Goal: Information Seeking & Learning: Learn about a topic

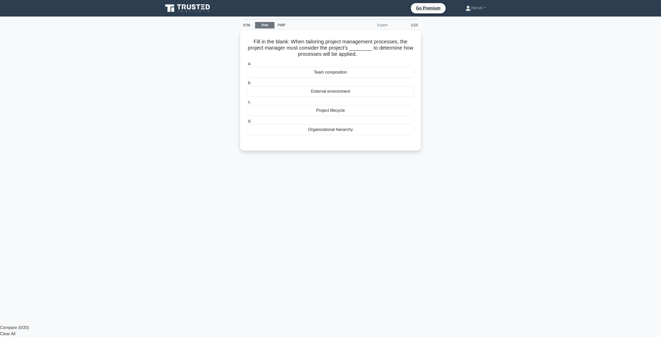
click at [265, 23] on link "Stop" at bounding box center [264, 25] width 19 height 6
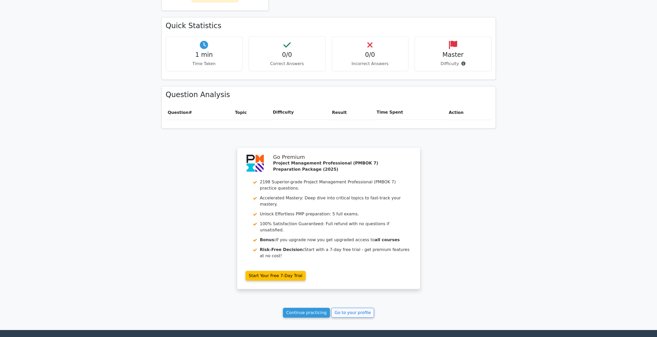
scroll to position [310, 0]
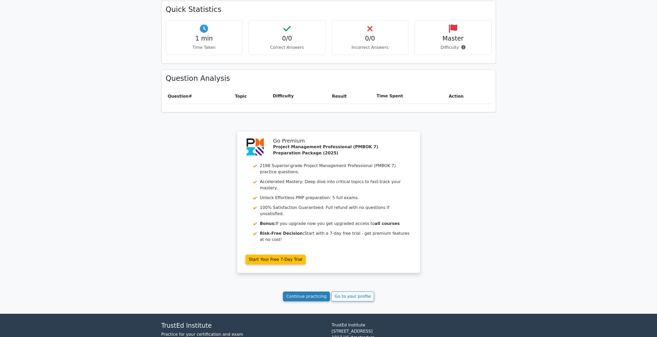
click at [310, 291] on link "Continue practicing" at bounding box center [306, 296] width 47 height 10
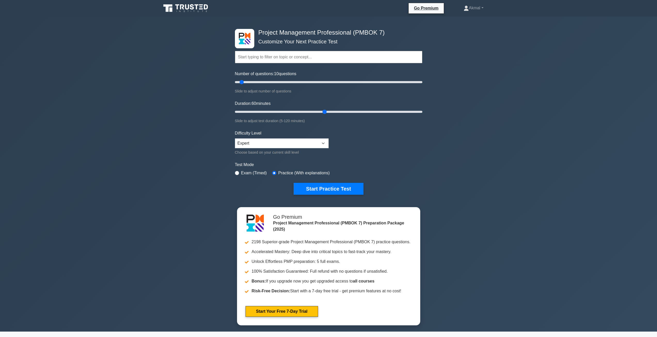
drag, startPoint x: 247, startPoint y: 111, endPoint x: 293, endPoint y: 102, distance: 46.5
type input "60"
click at [323, 115] on input "Duration: 60 minutes" at bounding box center [328, 112] width 187 height 6
drag, startPoint x: 241, startPoint y: 83, endPoint x: 280, endPoint y: 85, distance: 38.5
type input "50"
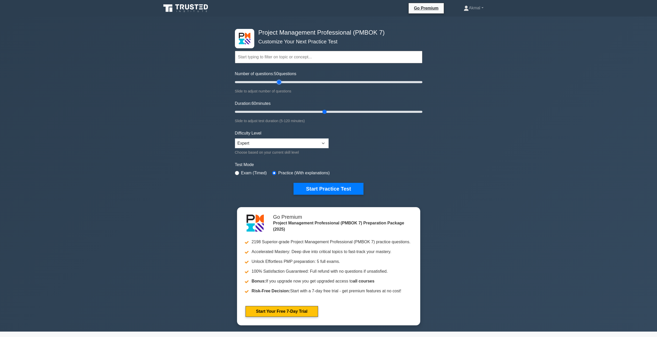
click at [280, 85] on input "Number of questions: 50 questions" at bounding box center [328, 82] width 187 height 6
click at [316, 192] on button "Start Practice Test" at bounding box center [328, 189] width 70 height 12
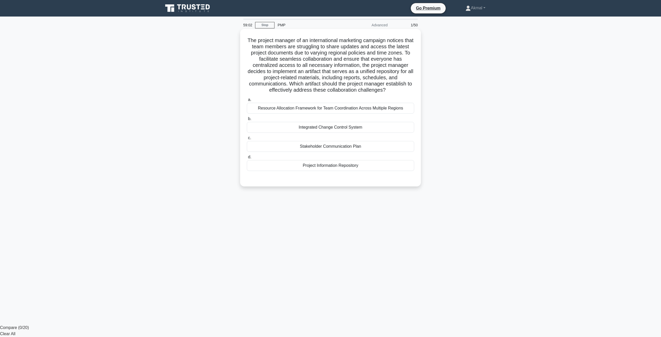
click at [324, 166] on div "Project Information Repository" at bounding box center [330, 165] width 167 height 11
click at [247, 159] on input "d. Project Information Repository" at bounding box center [247, 156] width 0 height 3
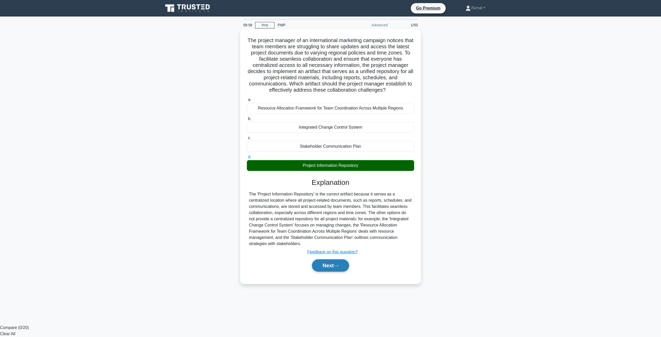
click at [334, 268] on button "Next" at bounding box center [330, 265] width 37 height 12
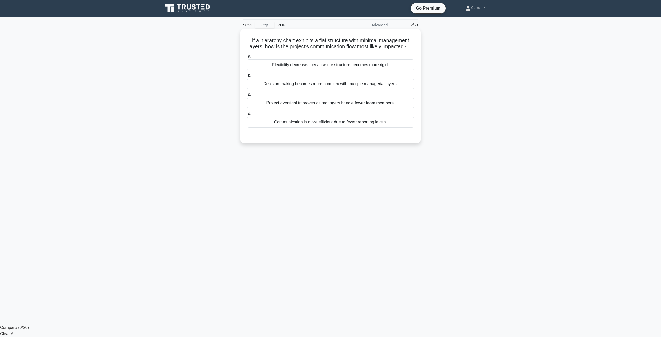
click at [315, 128] on div "Communication is more efficient due to fewer reporting levels." at bounding box center [330, 122] width 167 height 11
click at [247, 115] on input "d. Communication is more efficient due to fewer reporting levels." at bounding box center [247, 113] width 0 height 3
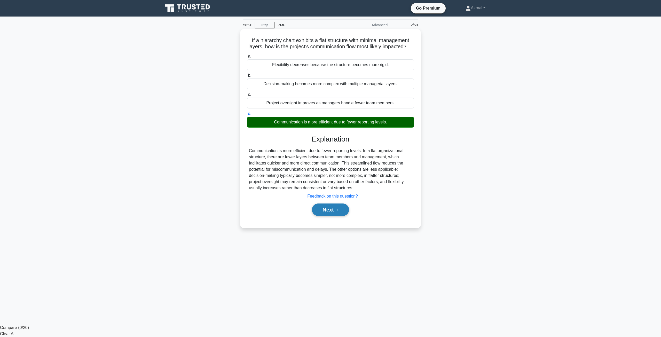
click at [321, 216] on button "Next" at bounding box center [330, 209] width 37 height 12
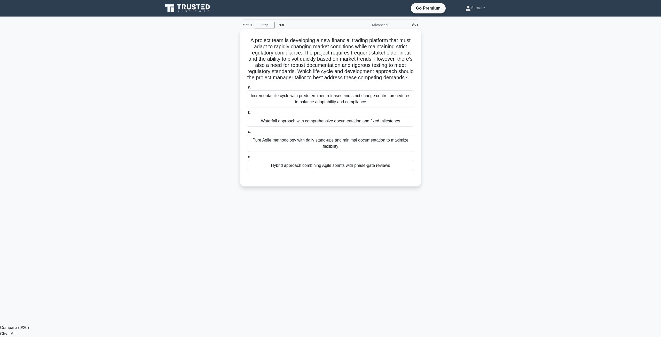
click at [341, 107] on div "Incremental life cycle with predetermined releases and strict change control pr…" at bounding box center [330, 98] width 167 height 17
click at [247, 89] on input "a. Incremental life cycle with predetermined releases and strict change control…" at bounding box center [247, 87] width 0 height 3
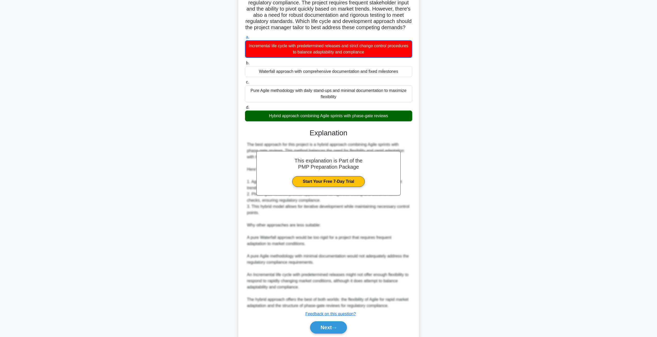
scroll to position [75, 0]
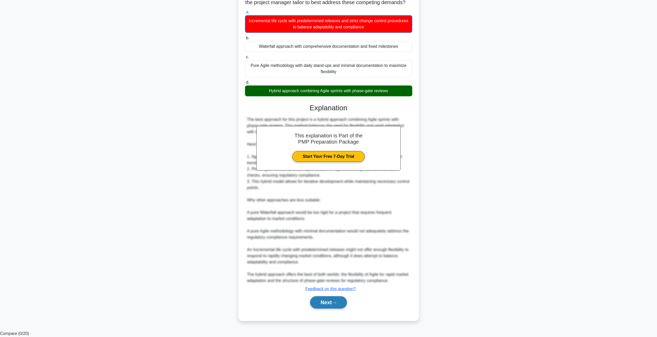
click at [322, 308] on button "Next" at bounding box center [328, 302] width 37 height 12
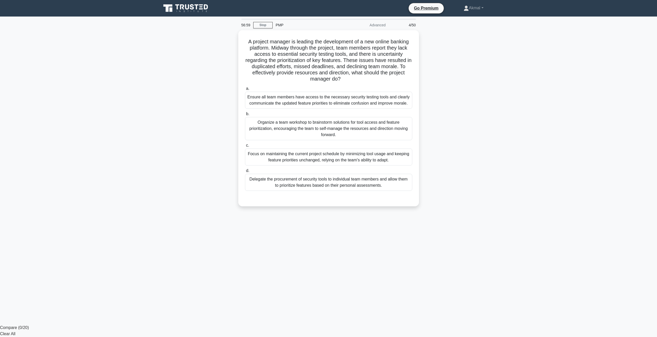
scroll to position [0, 0]
click at [309, 99] on div "Ensure all team members have access to the necessary security testing tools and…" at bounding box center [330, 98] width 167 height 17
click at [247, 89] on input "a. Ensure all team members have access to the necessary security testing tools …" at bounding box center [247, 87] width 0 height 3
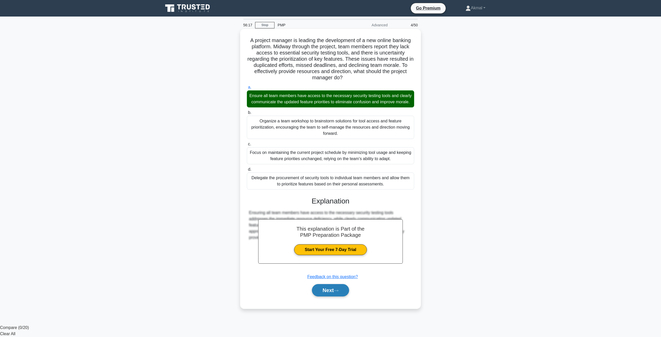
click at [326, 296] on button "Next" at bounding box center [330, 290] width 37 height 12
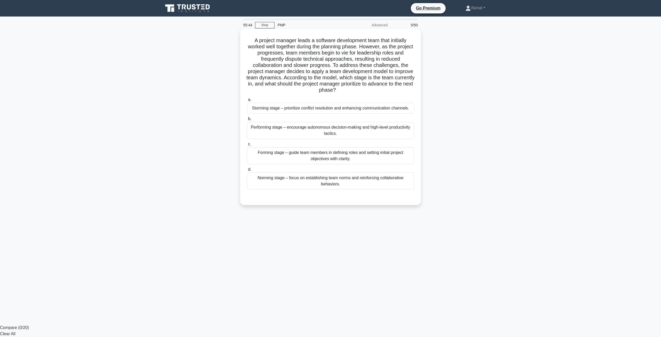
click at [323, 110] on div "Storming stage – prioritize conflict resolution and enhancing communication cha…" at bounding box center [330, 108] width 167 height 11
click at [247, 101] on input "a. Storming stage – prioritize conflict resolution and enhancing communication …" at bounding box center [247, 99] width 0 height 3
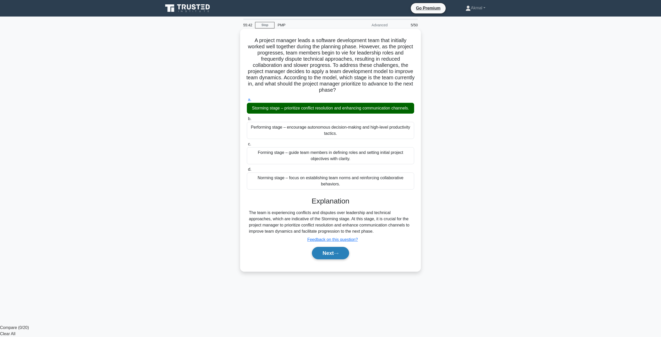
click at [338, 248] on button "Next" at bounding box center [330, 253] width 37 height 12
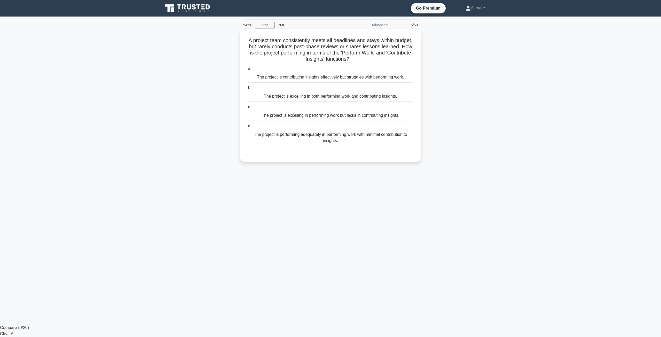
click at [319, 135] on div "The project is performing adequately in performing work with minimal contributi…" at bounding box center [330, 137] width 167 height 17
click at [247, 128] on input "d. The project is performing adequately in performing work with minimal contrib…" at bounding box center [247, 125] width 0 height 3
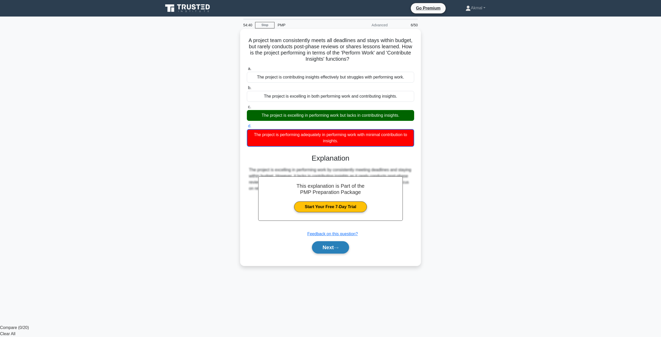
click at [322, 252] on button "Next" at bounding box center [330, 247] width 37 height 12
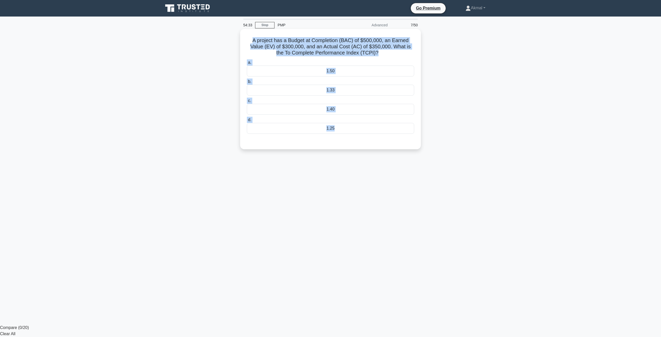
drag, startPoint x: 251, startPoint y: 38, endPoint x: 370, endPoint y: 136, distance: 153.9
click at [370, 136] on div "A project has a Budget at Completion (BAC) of $500,000, an Earned Value (EV) of…" at bounding box center [330, 89] width 177 height 116
copy div "A project has a Budget at Completion (BAC) of $500,000, an Earned Value (EV) of…"
click at [400, 222] on div "54:11 Stop PMP Advanced 7/50 A project has a Budget at Completion (BAC) of $500…" at bounding box center [330, 148] width 341 height 258
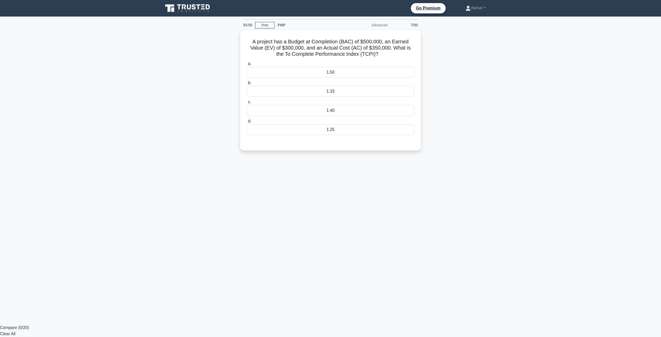
click at [496, 161] on div "53:50 Stop PMP Advanced 7/50 A project has a Budget at Completion (BAC) of $500…" at bounding box center [330, 148] width 341 height 258
click at [345, 92] on div "1.33" at bounding box center [330, 90] width 167 height 11
click at [247, 83] on input "b. 1.33" at bounding box center [247, 81] width 0 height 3
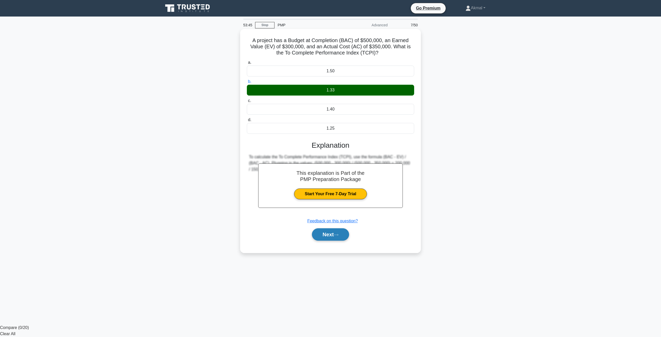
click at [334, 237] on button "Next" at bounding box center [330, 234] width 37 height 12
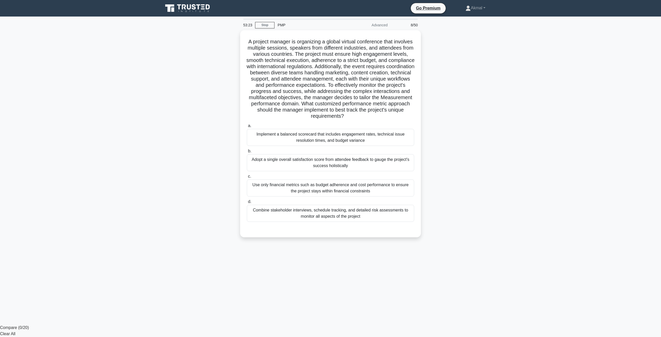
click at [551, 100] on main "53:23 Stop PMP Advanced 8/50 .spinner_0XTQ{transform-origin:center;animation:sp…" at bounding box center [330, 171] width 661 height 308
click at [310, 132] on div "Implement a balanced scorecard that includes engagement rates, technical issue …" at bounding box center [330, 136] width 167 height 17
click at [247, 126] on input "a. Implement a balanced scorecard that includes engagement rates, technical iss…" at bounding box center [247, 124] width 0 height 3
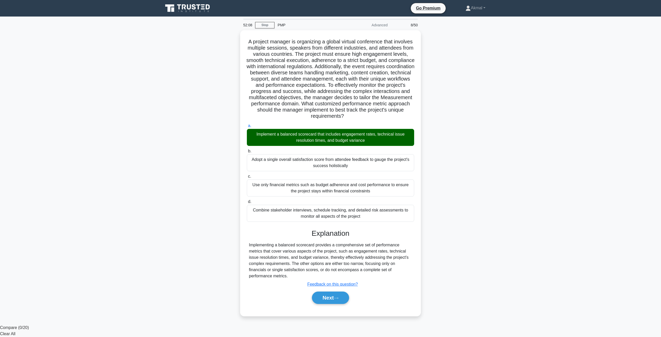
click at [458, 275] on div "A project manager is organizing a global virtual conference that involves multi…" at bounding box center [330, 176] width 341 height 292
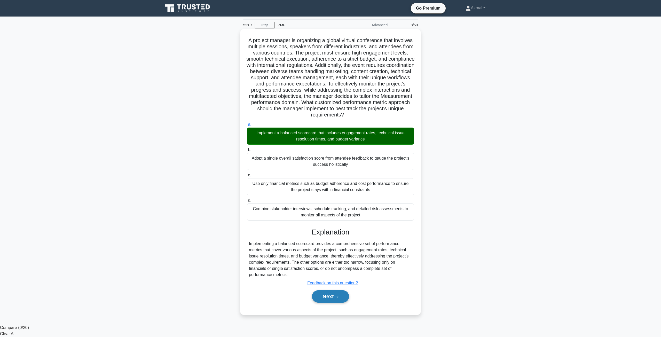
click at [334, 301] on button "Next" at bounding box center [330, 296] width 37 height 12
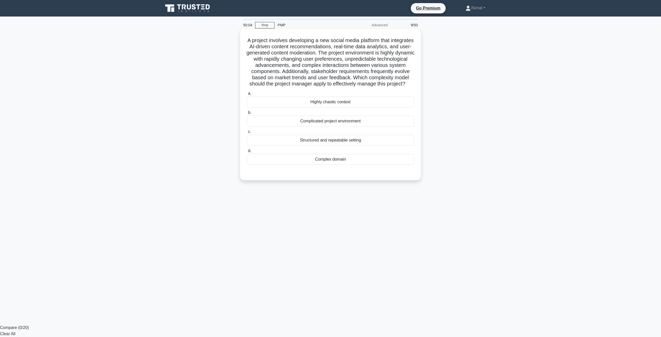
click at [326, 107] on div "Highly chaotic context" at bounding box center [330, 102] width 167 height 11
click at [247, 95] on input "a. Highly chaotic context" at bounding box center [247, 93] width 0 height 3
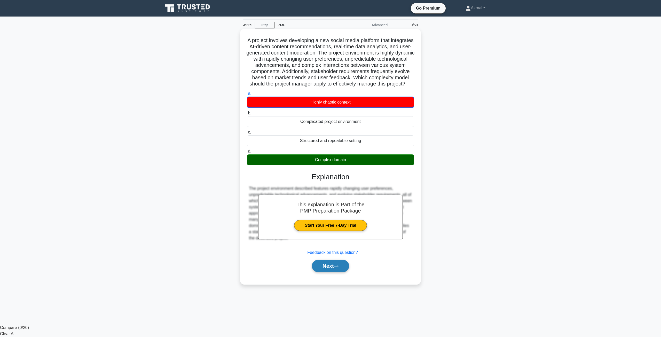
click at [335, 272] on button "Next" at bounding box center [330, 266] width 37 height 12
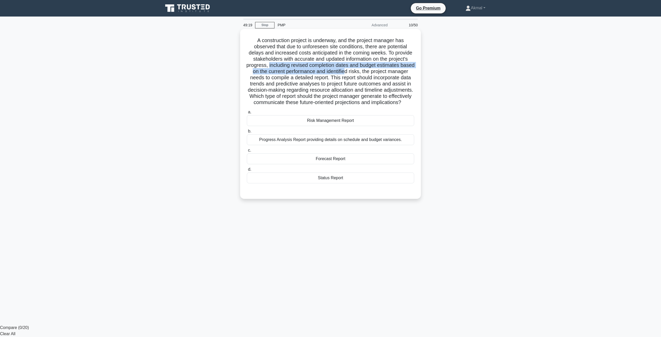
drag, startPoint x: 275, startPoint y: 67, endPoint x: 365, endPoint y: 70, distance: 89.9
click at [365, 70] on h5 "A construction project is underway, and the project manager has observed that d…" at bounding box center [330, 71] width 168 height 69
click at [335, 183] on div "Status Report" at bounding box center [330, 177] width 167 height 11
click at [247, 171] on input "d. Status Report" at bounding box center [247, 169] width 0 height 3
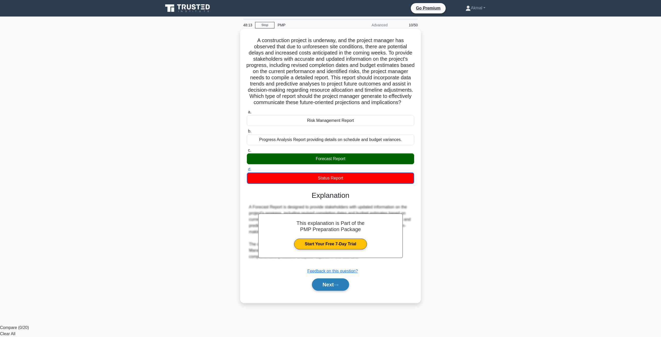
click at [330, 289] on button "Next" at bounding box center [330, 284] width 37 height 12
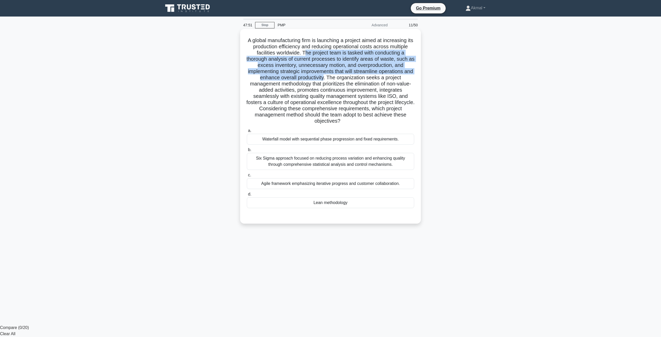
drag, startPoint x: 304, startPoint y: 53, endPoint x: 329, endPoint y: 78, distance: 34.9
click at [329, 78] on h5 "A global manufacturing firm is launching a project aimed at increasing its prod…" at bounding box center [330, 80] width 168 height 87
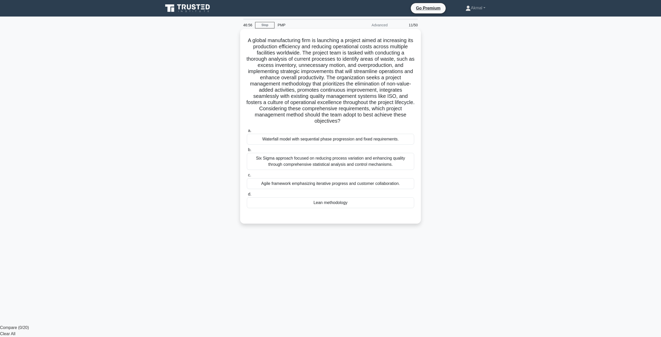
click at [286, 96] on h5 "A global manufacturing firm is launching a project aimed at increasing its prod…" at bounding box center [330, 80] width 168 height 87
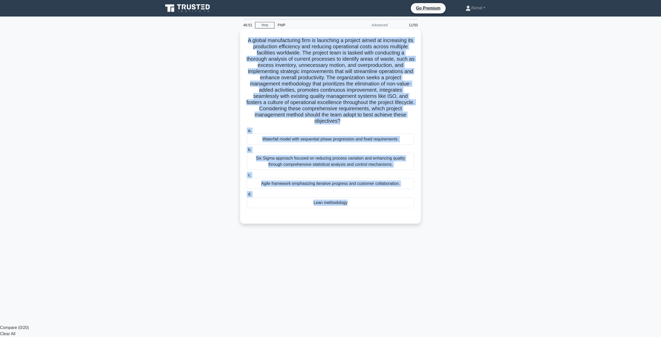
drag, startPoint x: 249, startPoint y: 39, endPoint x: 384, endPoint y: 213, distance: 219.6
click at [384, 213] on div "A global manufacturing firm is launching a project aimed at increasing its prod…" at bounding box center [330, 126] width 177 height 191
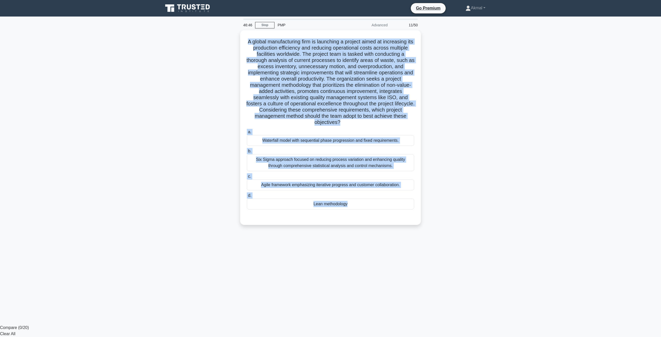
drag, startPoint x: 342, startPoint y: 204, endPoint x: 504, endPoint y: 161, distance: 168.4
click at [504, 161] on main "46:46 Stop PMP Advanced 11/50 .spinner_0XTQ{transform-origin:center;animation:s…" at bounding box center [330, 171] width 661 height 308
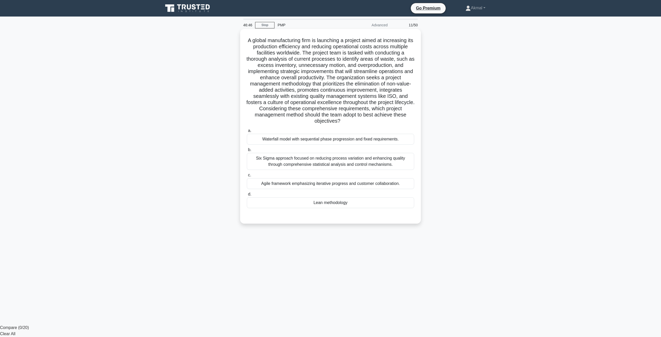
click at [340, 161] on div "Six Sigma approach focused on reducing process variation and enhancing quality …" at bounding box center [330, 161] width 167 height 17
click at [247, 152] on input "b. Six Sigma approach focused on reducing process variation and enhancing quali…" at bounding box center [247, 149] width 0 height 3
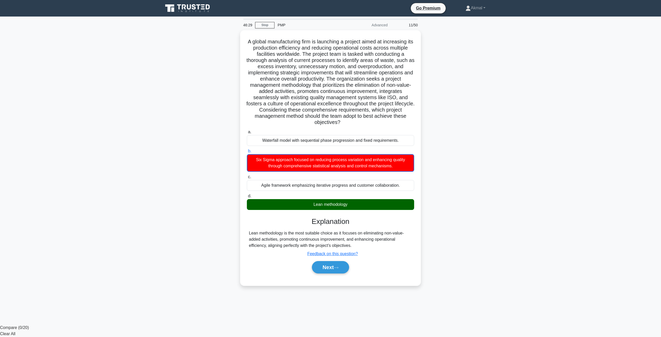
click at [572, 323] on main "46:29 Stop PMP Advanced 11/50 .spinner_0XTQ{transform-origin:center;animation:s…" at bounding box center [330, 171] width 661 height 308
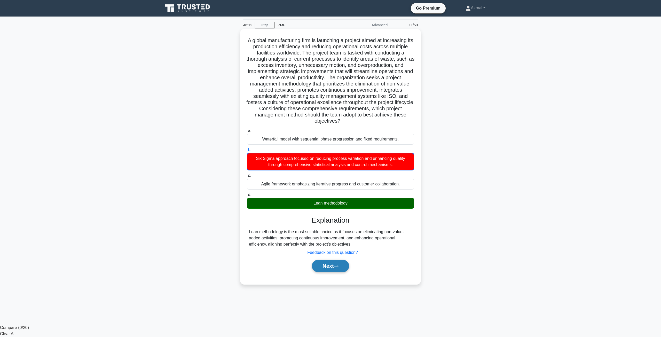
click at [329, 269] on button "Next" at bounding box center [330, 266] width 37 height 12
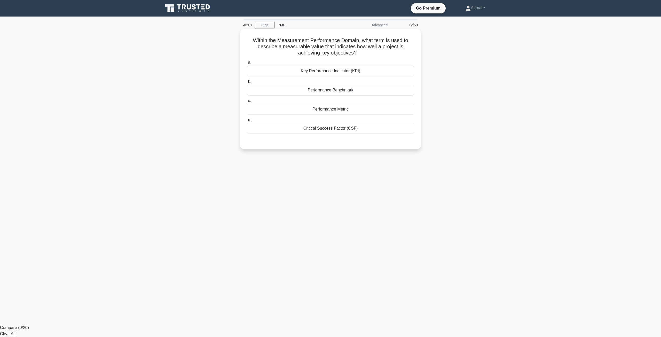
click at [362, 73] on div "Key Performance Indicator (KPI)" at bounding box center [330, 71] width 167 height 11
click at [247, 64] on input "a. Key Performance Indicator (KPI)" at bounding box center [247, 62] width 0 height 3
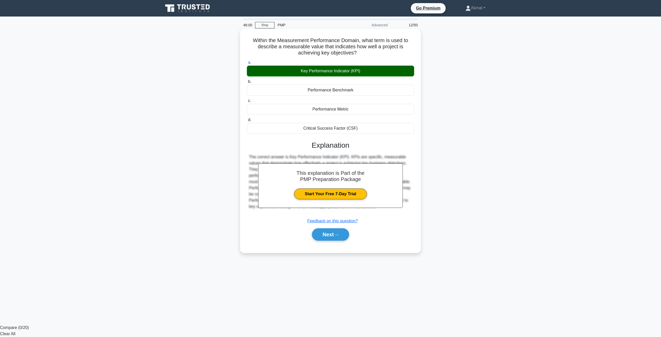
click at [331, 241] on div "Next" at bounding box center [330, 234] width 167 height 17
click at [331, 237] on button "Next" at bounding box center [330, 234] width 37 height 12
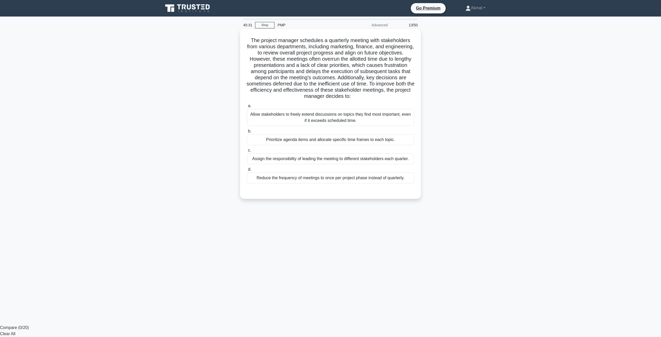
click at [317, 141] on div "Prioritize agenda items and allocate specific time frames to each topic." at bounding box center [330, 139] width 167 height 11
click at [247, 133] on input "b. Prioritize agenda items and allocate specific time frames to each topic." at bounding box center [247, 131] width 0 height 3
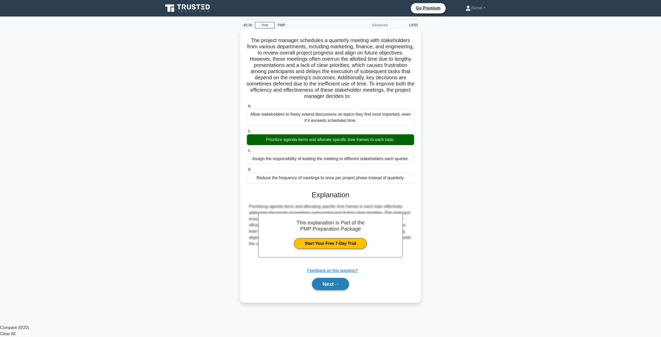
click at [327, 281] on button "Next" at bounding box center [330, 284] width 37 height 12
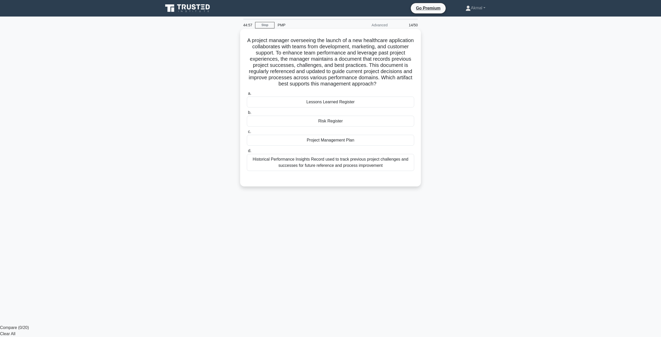
click at [337, 169] on div "Historical Performance Insights Record used to track previous project challenge…" at bounding box center [330, 162] width 167 height 17
click at [247, 153] on input "d. Historical Performance Insights Record used to track previous project challe…" at bounding box center [247, 150] width 0 height 3
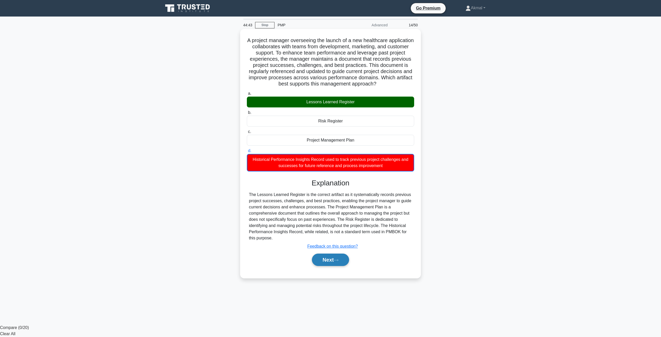
click at [334, 263] on button "Next" at bounding box center [330, 259] width 37 height 12
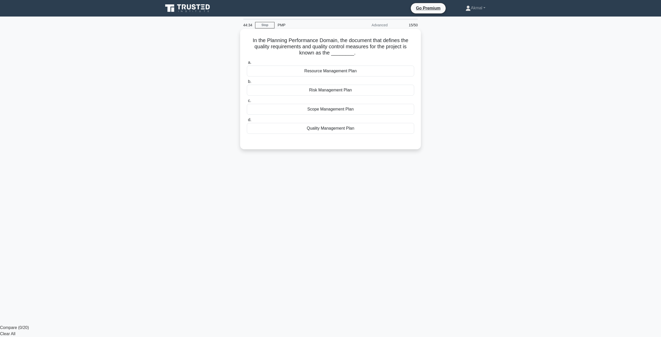
click at [324, 128] on div "Quality Management Plan" at bounding box center [330, 128] width 167 height 11
click at [247, 122] on input "d. Quality Management Plan" at bounding box center [247, 119] width 0 height 3
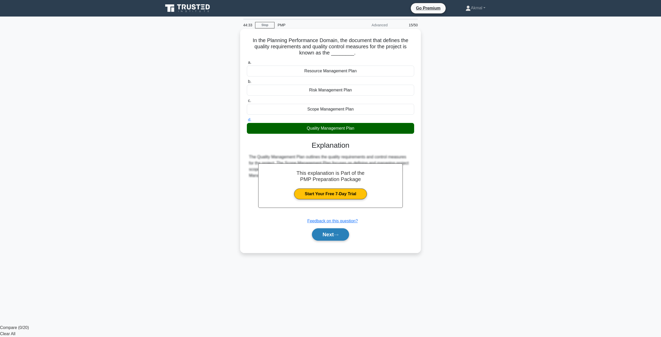
click at [325, 234] on button "Next" at bounding box center [330, 234] width 37 height 12
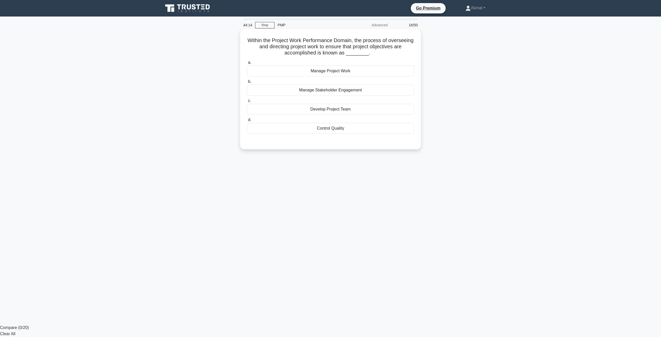
click at [335, 71] on div "Manage Project Work" at bounding box center [330, 71] width 167 height 11
click at [247, 64] on input "a. Manage Project Work" at bounding box center [247, 62] width 0 height 3
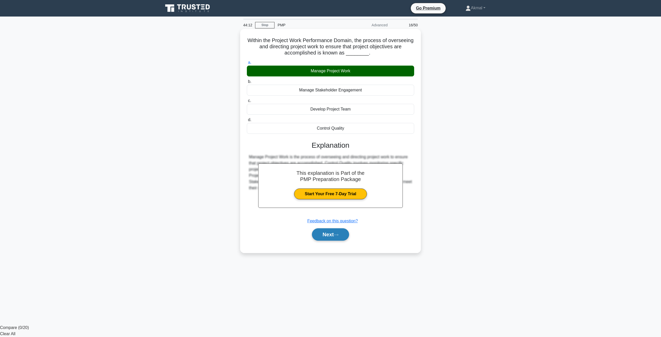
click at [335, 234] on button "Next" at bounding box center [330, 234] width 37 height 12
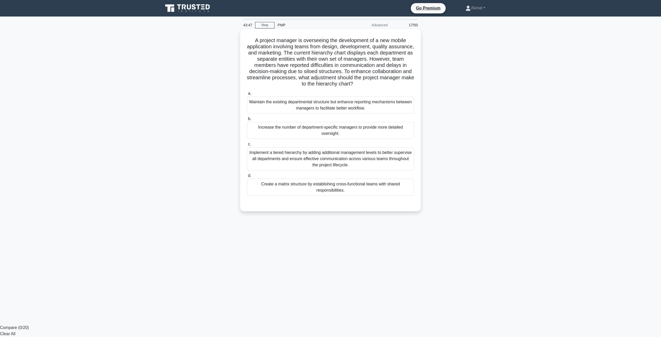
click at [329, 191] on div "Create a matrix structure by establishing cross-functional teams with shared re…" at bounding box center [330, 187] width 167 height 17
click at [247, 177] on input "d. Create a matrix structure by establishing cross-functional teams with shared…" at bounding box center [247, 175] width 0 height 3
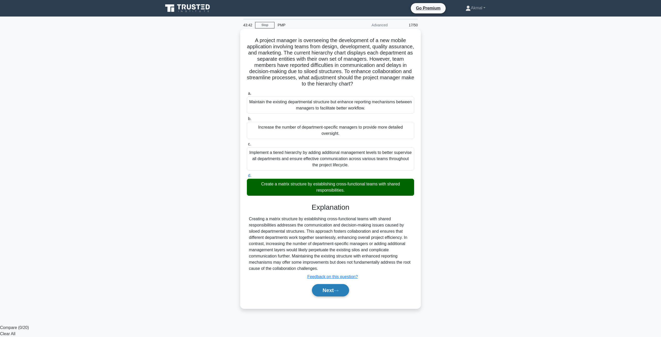
click at [331, 291] on button "Next" at bounding box center [330, 290] width 37 height 12
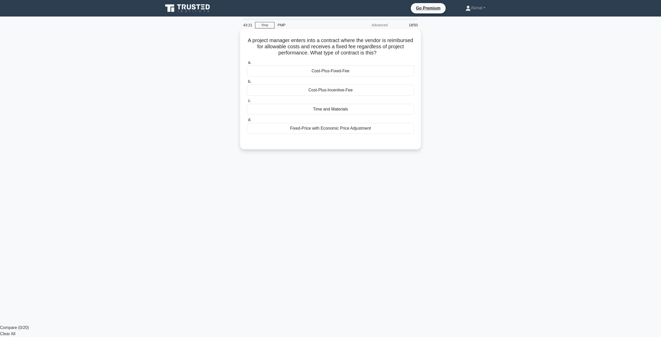
click at [347, 71] on div "Cost-Plus-Fixed-Fee" at bounding box center [330, 71] width 167 height 11
click at [247, 64] on input "a. Cost-Plus-Fixed-Fee" at bounding box center [247, 62] width 0 height 3
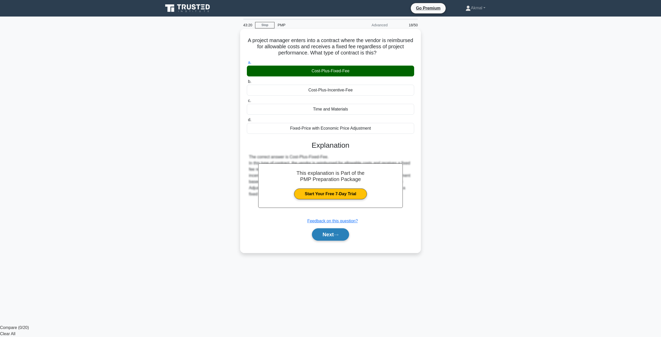
click at [323, 236] on button "Next" at bounding box center [330, 234] width 37 height 12
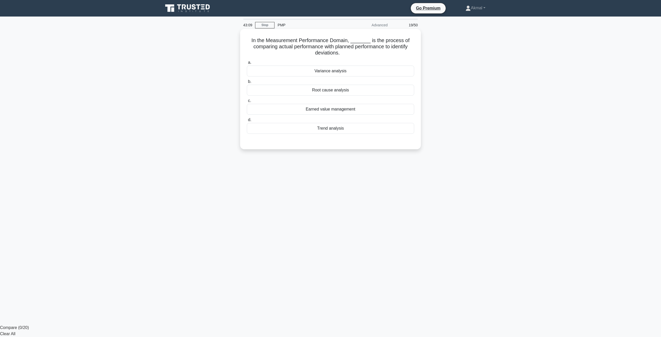
click at [344, 71] on div "Variance analysis" at bounding box center [330, 71] width 167 height 11
click at [247, 64] on input "a. Variance analysis" at bounding box center [247, 62] width 0 height 3
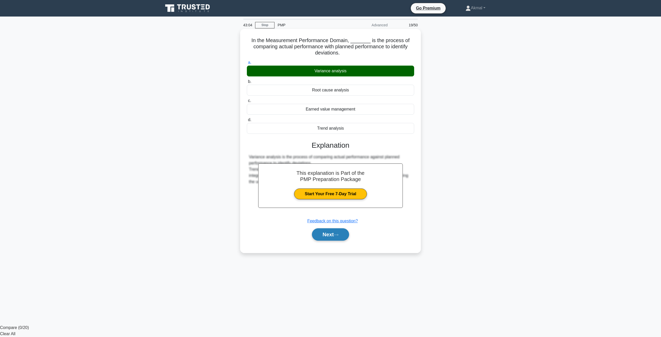
click at [334, 237] on button "Next" at bounding box center [330, 234] width 37 height 12
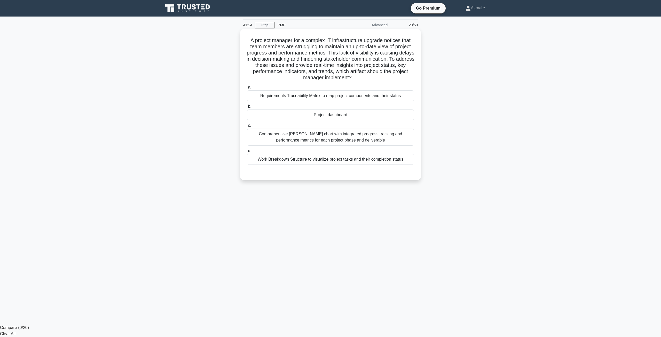
click at [349, 112] on div "Project dashboard" at bounding box center [330, 114] width 167 height 11
click at [247, 108] on input "b. Project dashboard" at bounding box center [247, 106] width 0 height 3
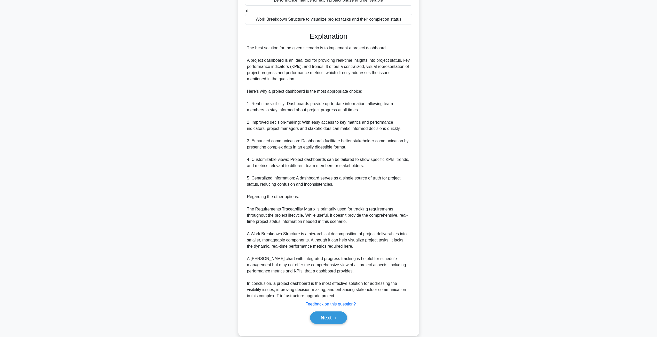
scroll to position [149, 0]
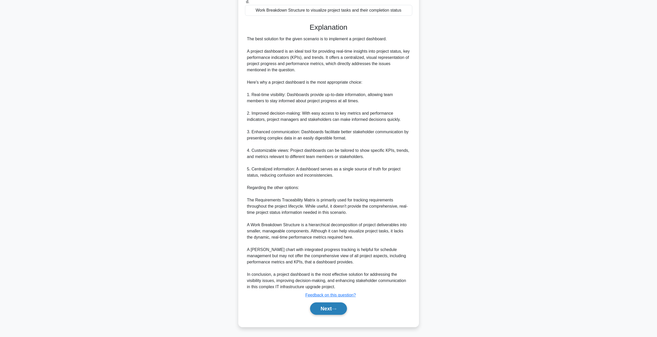
click at [320, 307] on button "Next" at bounding box center [328, 308] width 37 height 12
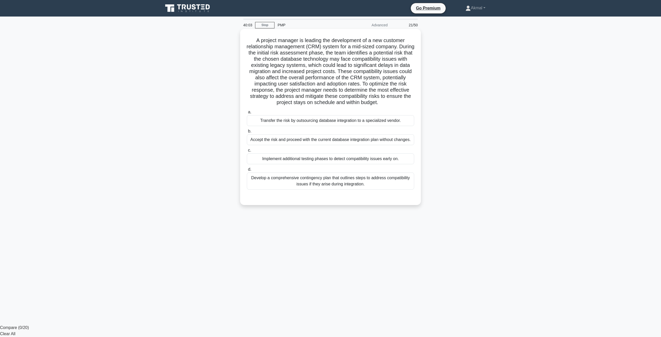
click at [333, 124] on div "Transfer the risk by outsourcing database integration to a specialized vendor." at bounding box center [330, 120] width 167 height 11
click at [247, 114] on input "a. Transfer the risk by outsourcing database integration to a specialized vendo…" at bounding box center [247, 111] width 0 height 3
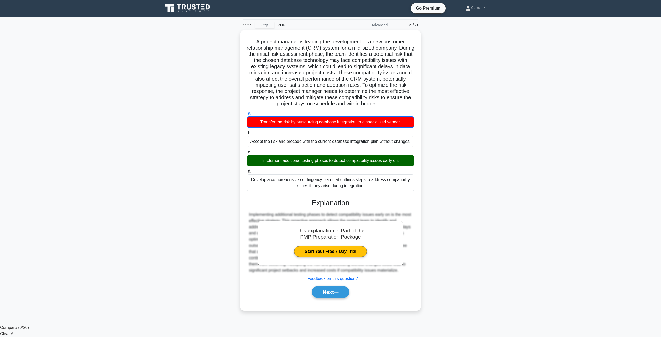
click at [578, 163] on main "39:35 Stop PMP Advanced 21/50 .spinner_0XTQ{transform-origin:center;animation:s…" at bounding box center [330, 171] width 661 height 308
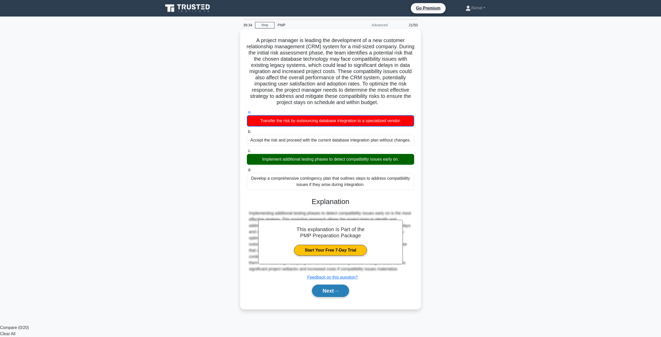
click at [328, 295] on button "Next" at bounding box center [330, 290] width 37 height 12
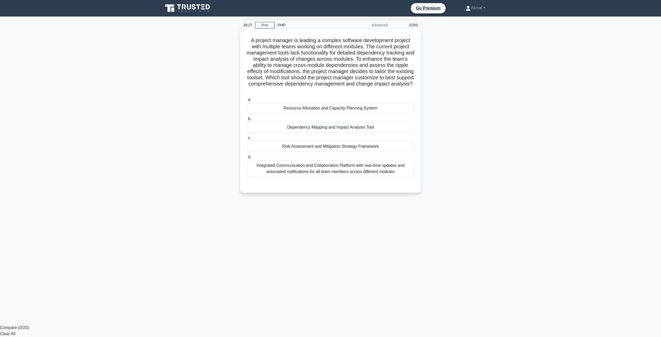
click at [329, 129] on div "Dependency Mapping and Impact Analysis Tool" at bounding box center [330, 127] width 167 height 11
click at [247, 121] on input "b. Dependency Mapping and Impact Analysis Tool" at bounding box center [247, 118] width 0 height 3
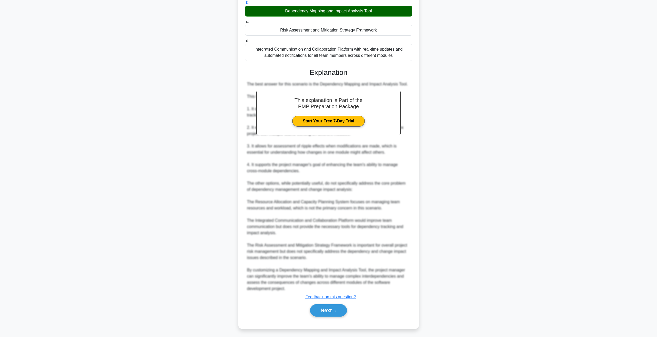
scroll to position [118, 0]
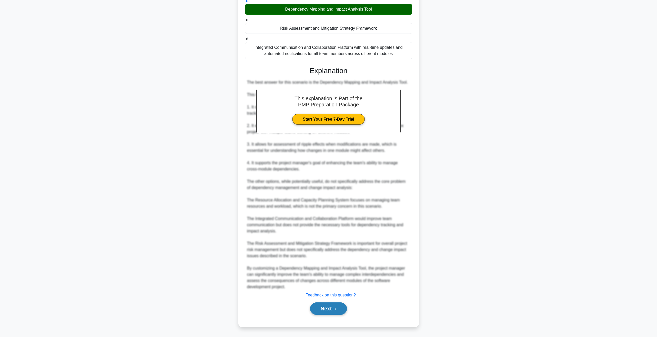
click at [332, 309] on button "Next" at bounding box center [328, 308] width 37 height 12
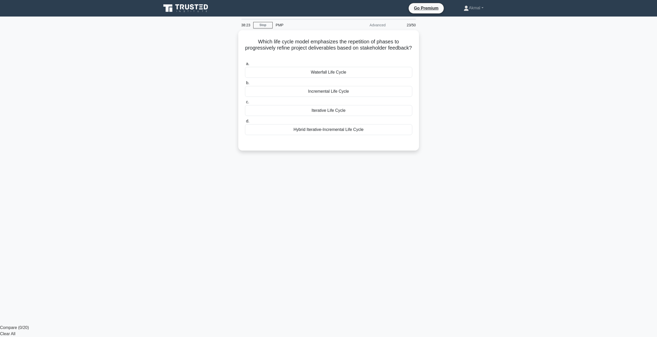
scroll to position [0, 0]
click at [339, 88] on div "Incremental Life Cycle" at bounding box center [330, 90] width 167 height 11
click at [247, 83] on input "b. Incremental Life Cycle" at bounding box center [247, 81] width 0 height 3
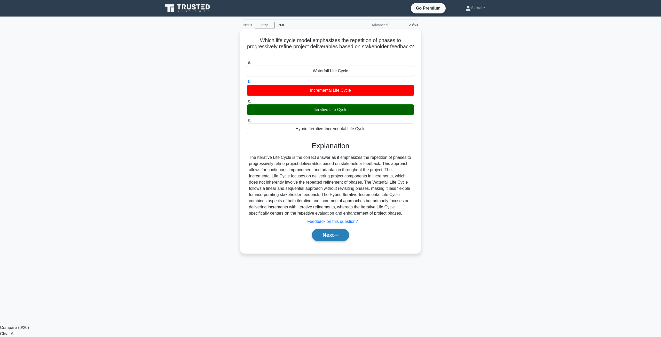
click at [321, 236] on button "Next" at bounding box center [330, 235] width 37 height 12
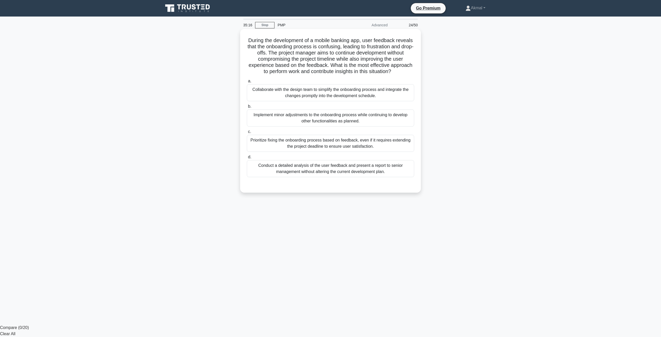
click at [342, 98] on div "Collaborate with the design team to simplify the onboarding process and integra…" at bounding box center [330, 92] width 167 height 17
click at [247, 83] on input "a. Collaborate with the design team to simplify the onboarding process and inte…" at bounding box center [247, 81] width 0 height 3
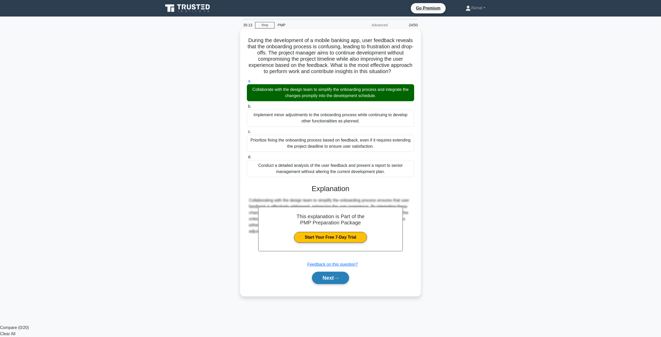
click at [337, 279] on icon at bounding box center [336, 278] width 5 height 3
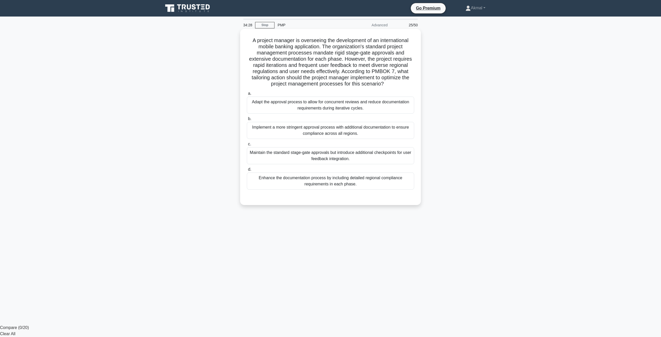
click at [364, 163] on div "Maintain the standard stage-gate approvals but introduce additional checkpoints…" at bounding box center [330, 155] width 167 height 17
click at [247, 146] on input "c. Maintain the standard stage-gate approvals but introduce additional checkpoi…" at bounding box center [247, 143] width 0 height 3
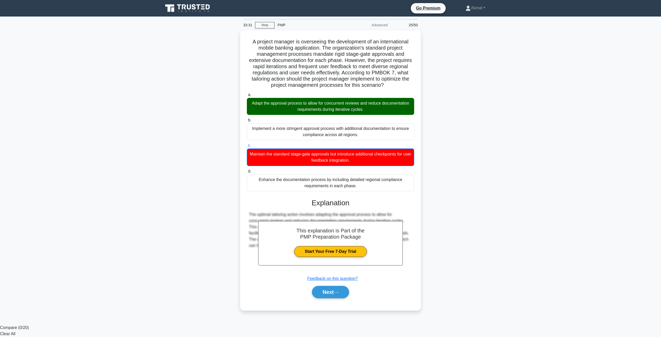
click at [602, 217] on main "33:31 Stop PMP Advanced 25/50 A project manager is overseeing the development o…" at bounding box center [330, 171] width 661 height 308
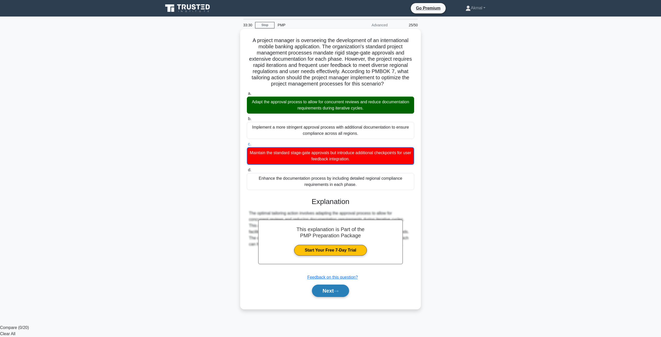
click at [338, 291] on icon at bounding box center [336, 291] width 5 height 3
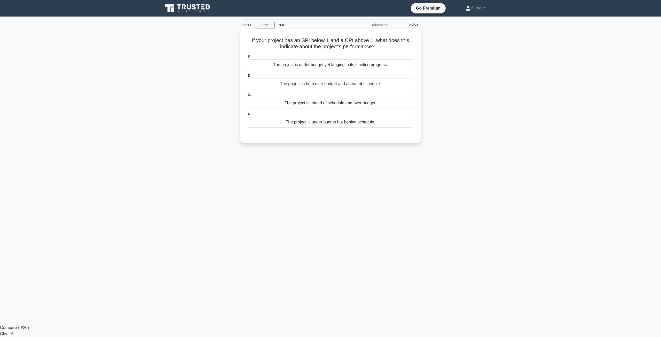
click at [308, 125] on div "The project is under budget but behind schedule." at bounding box center [330, 122] width 167 height 11
click at [247, 115] on input "d. The project is under budget but behind schedule." at bounding box center [247, 113] width 0 height 3
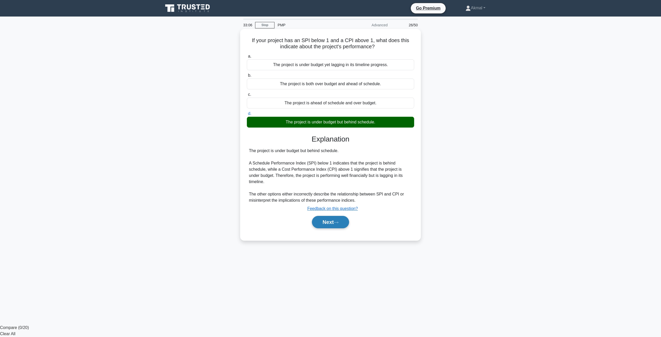
click at [334, 219] on button "Next" at bounding box center [330, 222] width 37 height 12
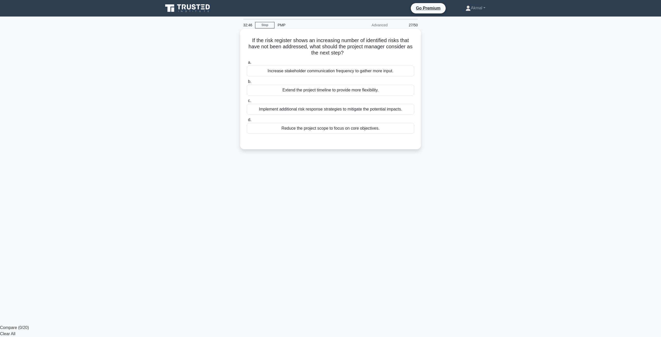
click at [332, 112] on div "Implement additional risk response strategies to mitigate the potential impacts." at bounding box center [330, 109] width 167 height 11
click at [247, 102] on input "c. Implement additional risk response strategies to mitigate the potential impa…" at bounding box center [247, 100] width 0 height 3
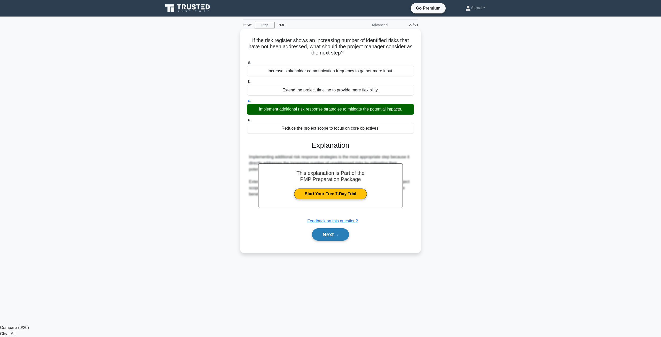
click at [321, 239] on button "Next" at bounding box center [330, 234] width 37 height 12
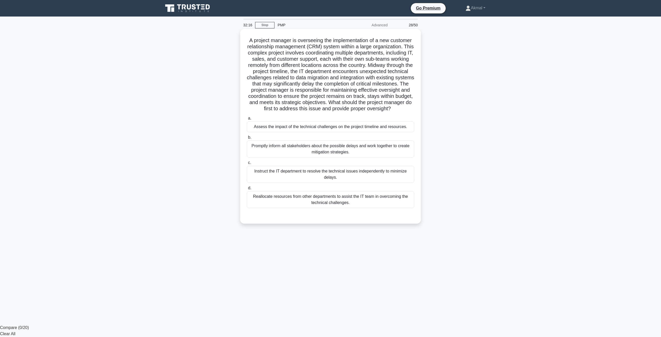
drag, startPoint x: 263, startPoint y: 73, endPoint x: 383, endPoint y: 114, distance: 126.3
click at [383, 112] on h5 "A project manager is overseeing the implementation of a new customer relationsh…" at bounding box center [330, 74] width 168 height 75
click at [307, 132] on div "Assess the impact of the technical challenges on the project timeline and resou…" at bounding box center [330, 126] width 167 height 11
click at [247, 120] on input "a. Assess the impact of the technical challenges on the project timeline and re…" at bounding box center [247, 118] width 0 height 3
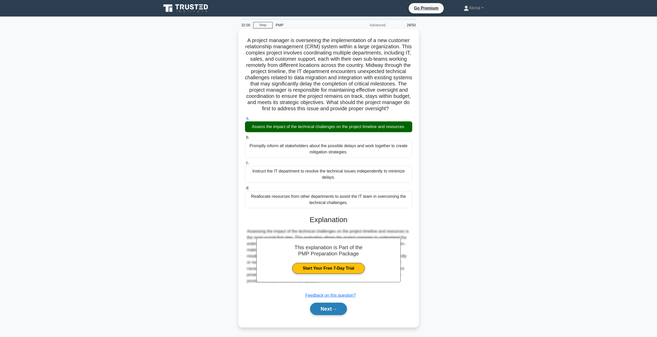
click at [330, 315] on button "Next" at bounding box center [328, 309] width 37 height 12
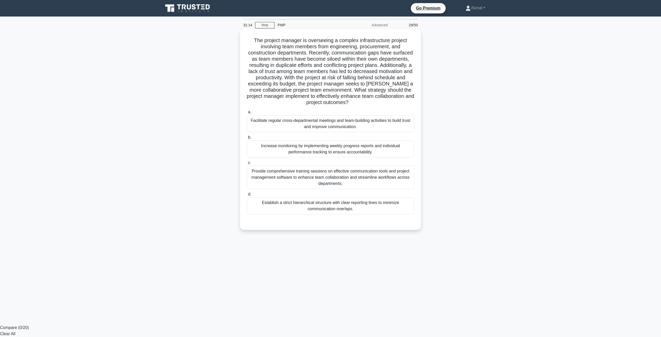
click at [283, 180] on div "Provide comprehensive training sessions on effective communication tools and pr…" at bounding box center [330, 177] width 167 height 23
click at [247, 164] on input "c. Provide comprehensive training sessions on effective communication tools and…" at bounding box center [247, 162] width 0 height 3
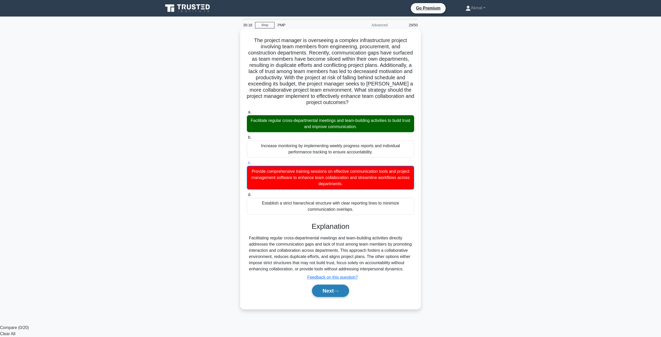
click at [335, 297] on button "Next" at bounding box center [330, 290] width 37 height 12
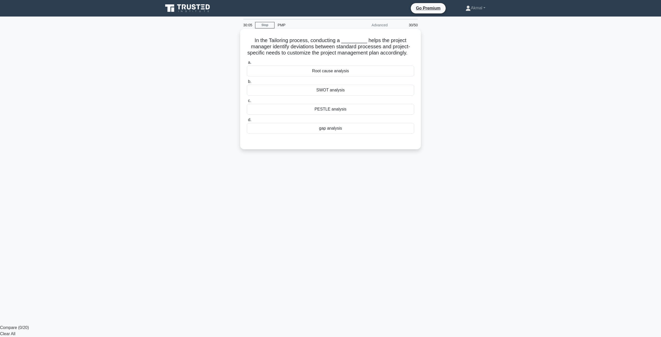
click at [324, 133] on div "gap analysis" at bounding box center [330, 128] width 167 height 11
click at [247, 122] on input "d. gap analysis" at bounding box center [247, 119] width 0 height 3
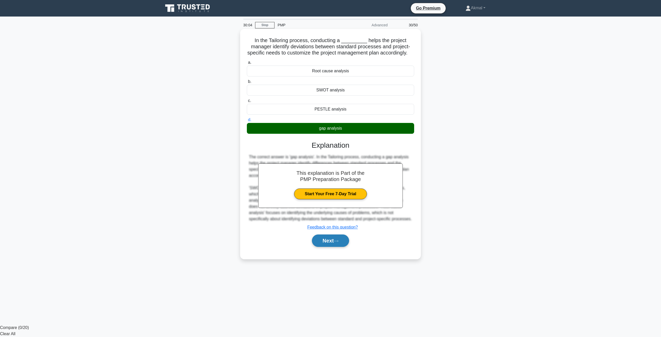
click at [325, 245] on button "Next" at bounding box center [330, 240] width 37 height 12
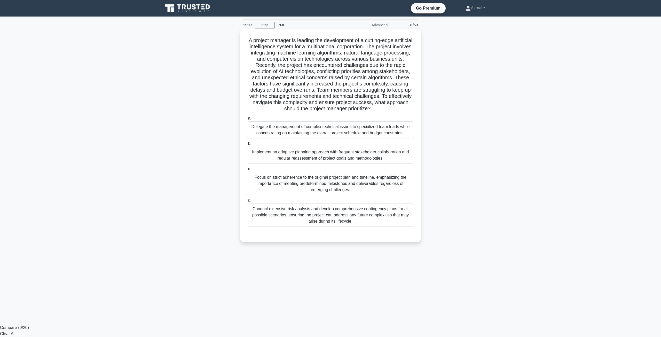
click at [279, 158] on div "Implement an adaptive planning approach with frequent stakeholder collaboration…" at bounding box center [330, 155] width 167 height 17
click at [247, 145] on input "b. Implement an adaptive planning approach with frequent stakeholder collaborat…" at bounding box center [247, 143] width 0 height 3
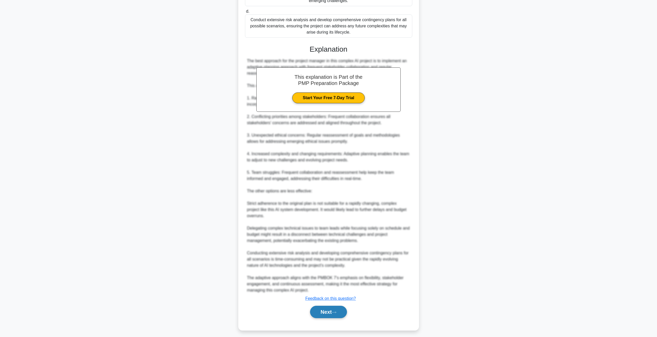
scroll to position [192, 0]
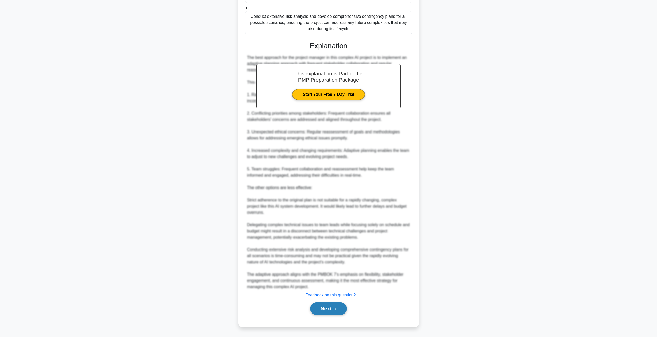
click at [336, 306] on button "Next" at bounding box center [328, 308] width 37 height 12
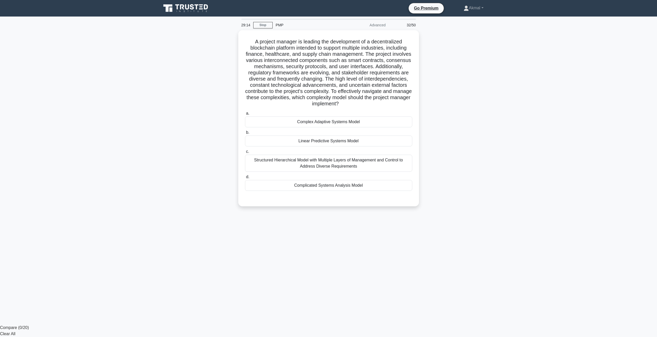
scroll to position [0, 0]
click at [337, 119] on div "Complex Adaptive Systems Model" at bounding box center [330, 120] width 167 height 11
click at [247, 114] on input "a. Complex Adaptive Systems Model" at bounding box center [247, 111] width 0 height 3
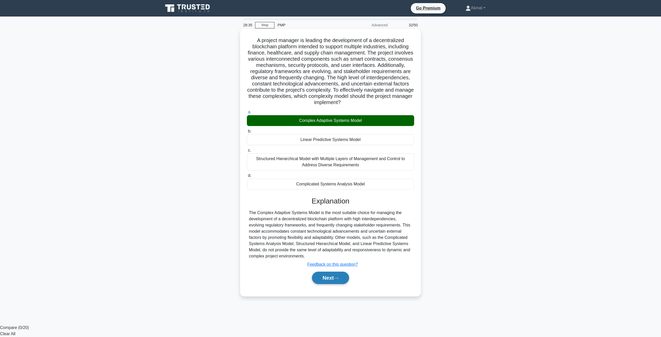
click at [324, 281] on button "Next" at bounding box center [330, 278] width 37 height 12
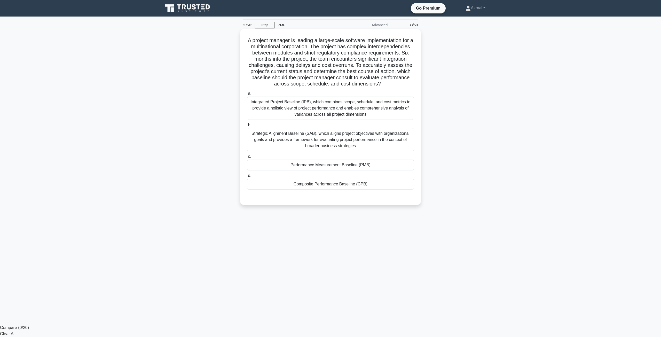
click at [300, 115] on div "Integrated Project Baseline (IPB), which combines scope, schedule, and cost met…" at bounding box center [330, 108] width 167 height 23
click at [247, 95] on input "a. Integrated Project Baseline (IPB), which combines scope, schedule, and cost …" at bounding box center [247, 93] width 0 height 3
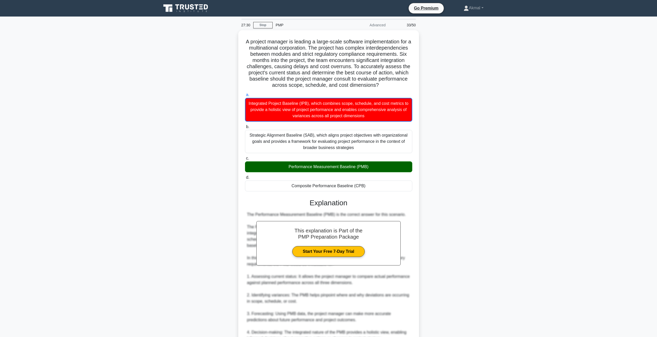
drag, startPoint x: 210, startPoint y: 137, endPoint x: 221, endPoint y: 115, distance: 24.9
click at [210, 136] on div "A project manager is leading a large-scale software implementation for a multin…" at bounding box center [328, 266] width 341 height 472
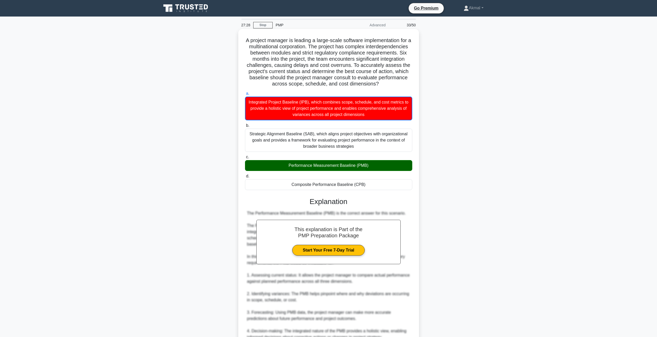
drag, startPoint x: 246, startPoint y: 38, endPoint x: 414, endPoint y: 191, distance: 226.8
click at [414, 191] on div "A project manager is leading a large-scale software implementation for a multin…" at bounding box center [328, 262] width 177 height 462
copy div "A project manager is leading a large-scale software implementation for a multin…"
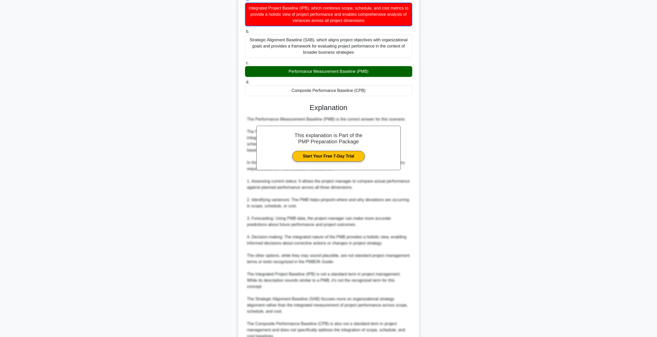
scroll to position [168, 0]
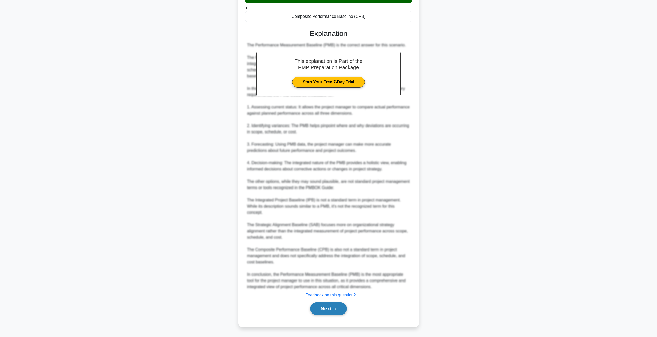
click at [325, 314] on button "Next" at bounding box center [328, 308] width 37 height 12
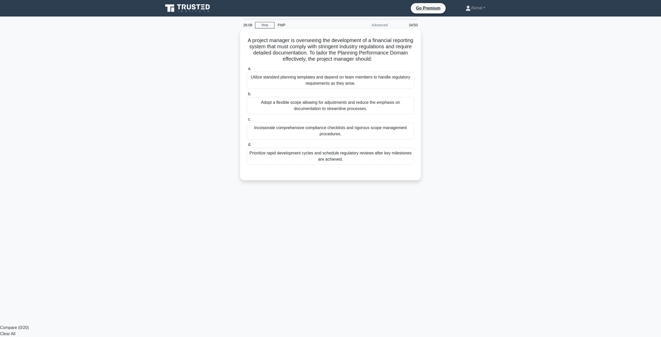
click at [268, 157] on div "Prioritize rapid development cycles and schedule regulatory reviews after key m…" at bounding box center [330, 156] width 167 height 17
click at [247, 146] on input "d. Prioritize rapid development cycles and schedule regulatory reviews after ke…" at bounding box center [247, 144] width 0 height 3
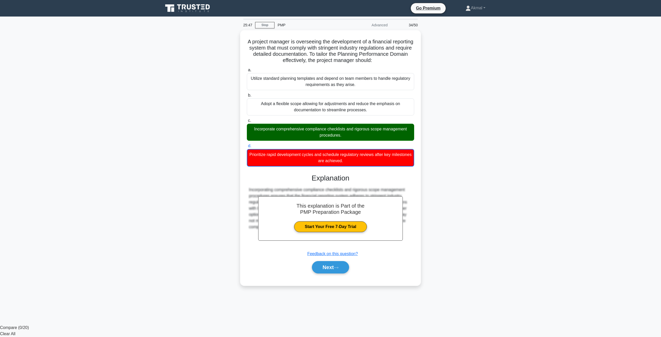
click at [477, 257] on div "A project manager is overseeing the development of a financial reporting system…" at bounding box center [330, 160] width 341 height 261
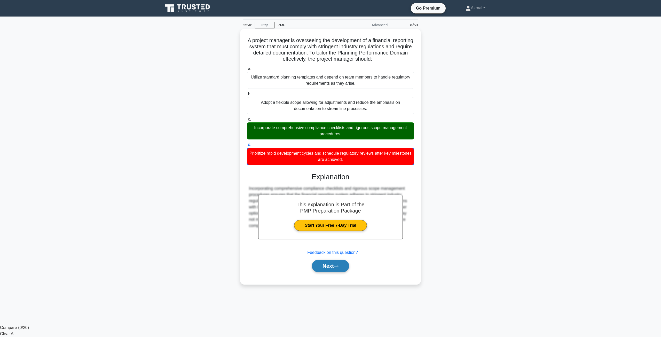
click at [336, 271] on button "Next" at bounding box center [330, 266] width 37 height 12
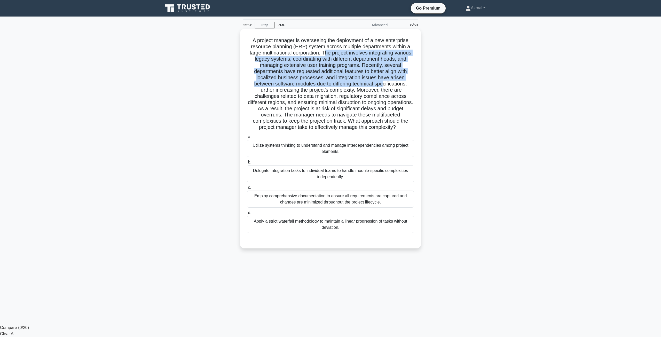
drag, startPoint x: 335, startPoint y: 53, endPoint x: 385, endPoint y: 87, distance: 60.0
click at [385, 87] on h5 "A project manager is overseeing the deployment of a new enterprise resource pla…" at bounding box center [330, 83] width 168 height 93
click at [282, 78] on h5 "A project manager is overseeing the deployment of a new enterprise resource pla…" at bounding box center [330, 83] width 168 height 93
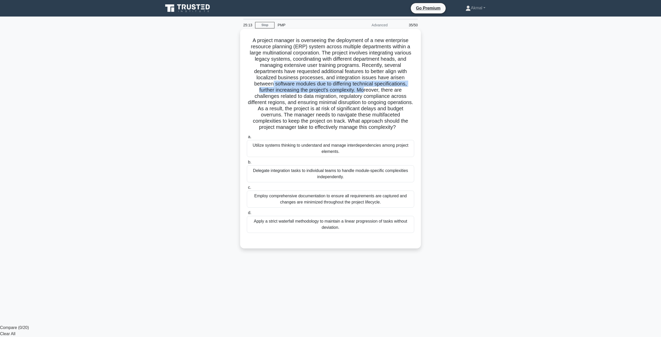
drag, startPoint x: 271, startPoint y: 86, endPoint x: 364, endPoint y: 92, distance: 94.1
click at [364, 92] on h5 "A project manager is overseeing the deployment of a new enterprise resource pla…" at bounding box center [330, 83] width 168 height 93
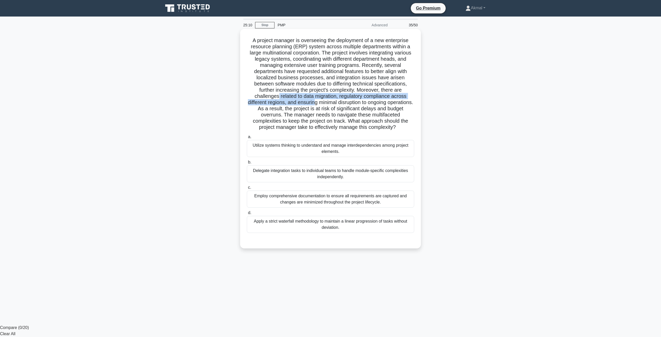
drag, startPoint x: 277, startPoint y: 98, endPoint x: 328, endPoint y: 105, distance: 50.8
click at [328, 105] on h5 "A project manager is overseeing the deployment of a new enterprise resource pla…" at bounding box center [330, 83] width 168 height 93
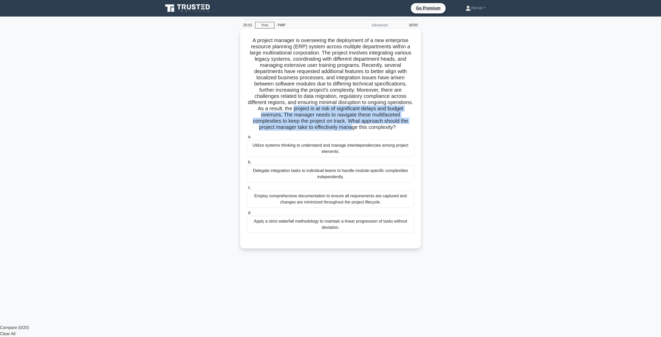
drag, startPoint x: 316, startPoint y: 109, endPoint x: 352, endPoint y: 131, distance: 41.6
click at [352, 131] on div ".spinner_0XTQ{transform-origin:center;animation:spinner_y6GP .75s linear infini…" at bounding box center [330, 138] width 177 height 215
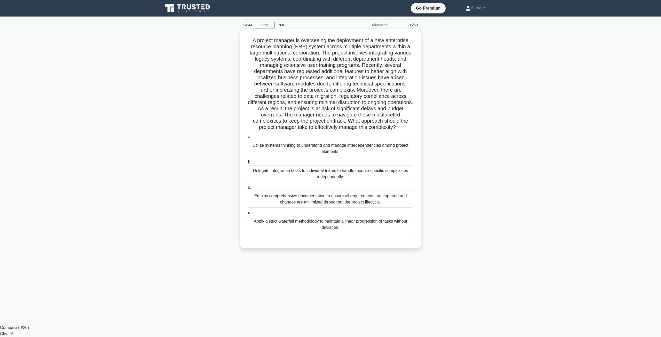
click at [319, 150] on div "Utilize systems thinking to understand and manage interdependencies among proje…" at bounding box center [330, 148] width 167 height 17
click at [247, 139] on input "a. Utilize systems thinking to understand and manage interdependencies among pr…" at bounding box center [247, 136] width 0 height 3
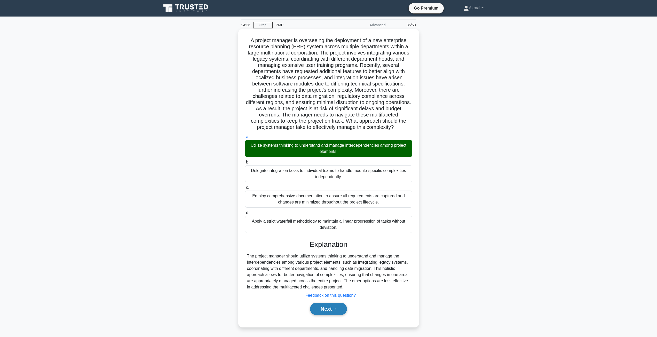
click at [329, 314] on button "Next" at bounding box center [328, 309] width 37 height 12
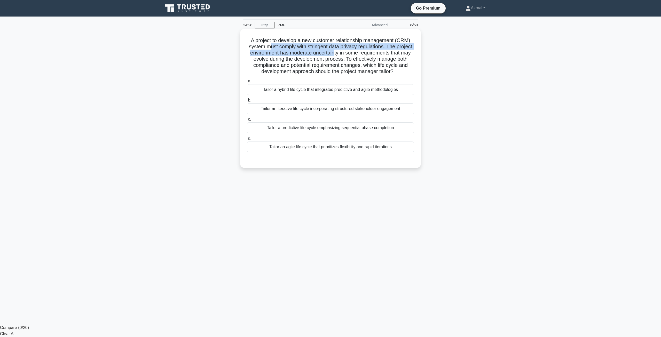
drag, startPoint x: 276, startPoint y: 48, endPoint x: 354, endPoint y: 54, distance: 77.7
click at [354, 54] on h5 "A project to develop a new customer relationship management (CRM) system must c…" at bounding box center [330, 56] width 168 height 38
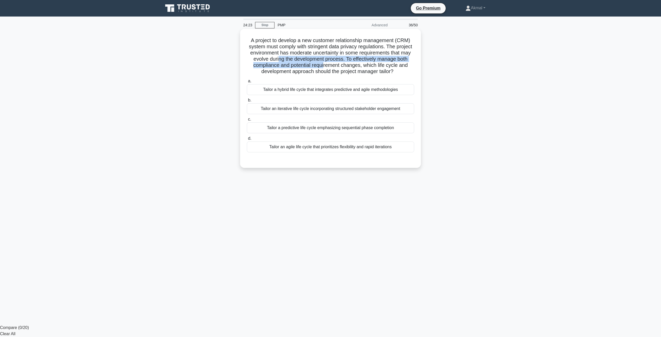
drag, startPoint x: 305, startPoint y: 60, endPoint x: 352, endPoint y: 64, distance: 47.3
click at [352, 64] on h5 "A project to develop a new customer relationship management (CRM) system must c…" at bounding box center [330, 56] width 168 height 38
click at [384, 51] on h5 "A project to develop a new customer relationship management (CRM) system must c…" at bounding box center [330, 56] width 168 height 38
drag, startPoint x: 265, startPoint y: 61, endPoint x: 364, endPoint y: 62, distance: 98.6
click at [364, 62] on h5 "A project to develop a new customer relationship management (CRM) system must c…" at bounding box center [330, 56] width 168 height 38
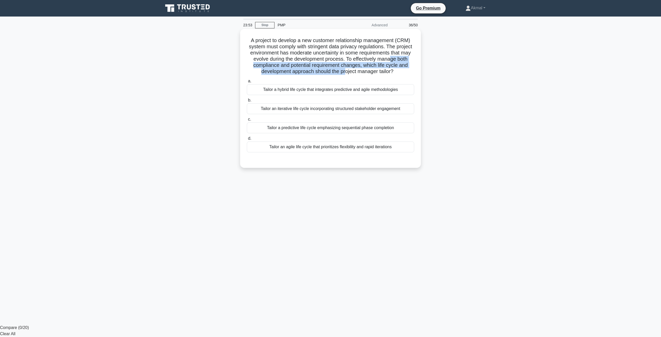
drag, startPoint x: 260, startPoint y: 66, endPoint x: 357, endPoint y: 74, distance: 97.1
click at [357, 74] on h5 "A project to develop a new customer relationship management (CRM) system must c…" at bounding box center [330, 56] width 168 height 38
click at [313, 91] on div "Tailor a hybrid life cycle that integrates predictive and agile methodologies" at bounding box center [330, 89] width 167 height 11
click at [247, 83] on input "a. Tailor a hybrid life cycle that integrates predictive and agile methodologies" at bounding box center [247, 81] width 0 height 3
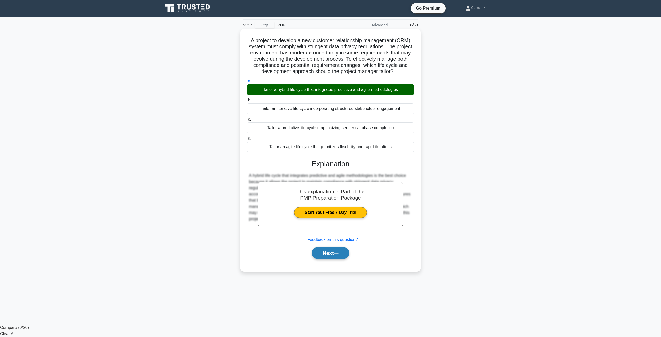
click at [332, 257] on button "Next" at bounding box center [330, 253] width 37 height 12
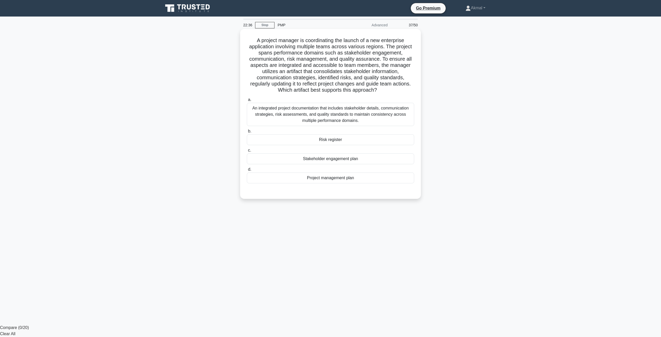
click at [325, 117] on div "An integrated project documentation that includes stakeholder details, communic…" at bounding box center [330, 114] width 167 height 23
click at [247, 101] on input "a. An integrated project documentation that includes stakeholder details, commu…" at bounding box center [247, 99] width 0 height 3
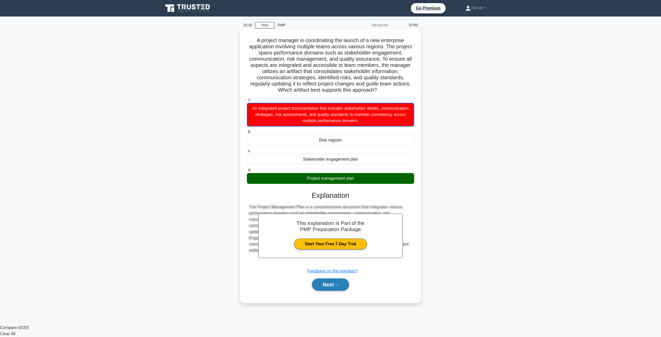
click at [330, 280] on button "Next" at bounding box center [330, 284] width 37 height 12
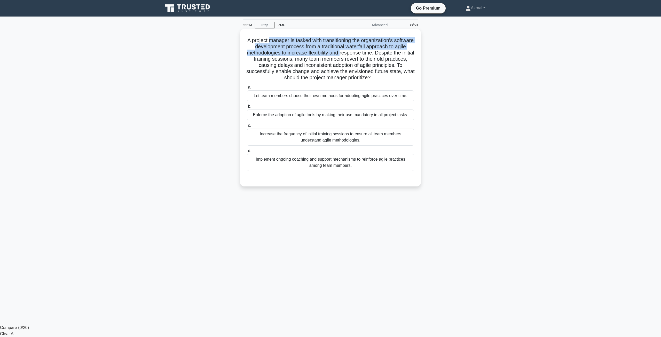
drag, startPoint x: 280, startPoint y: 40, endPoint x: 356, endPoint y: 56, distance: 78.4
click at [357, 56] on h5 "A project manager is tasked with transitioning the organization's software deve…" at bounding box center [330, 59] width 168 height 44
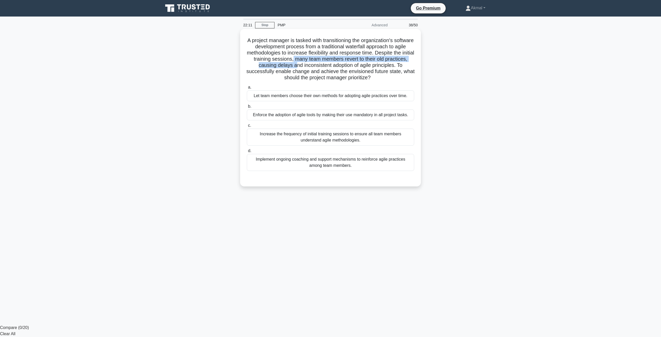
drag, startPoint x: 316, startPoint y: 61, endPoint x: 311, endPoint y: 65, distance: 6.4
click at [311, 65] on h5 "A project manager is tasked with transitioning the organization's software deve…" at bounding box center [330, 59] width 168 height 44
click at [324, 168] on div "Implement ongoing coaching and support mechanisms to reinforce agile practices …" at bounding box center [330, 162] width 167 height 17
click at [247, 153] on input "d. Implement ongoing coaching and support mechanisms to reinforce agile practic…" at bounding box center [247, 150] width 0 height 3
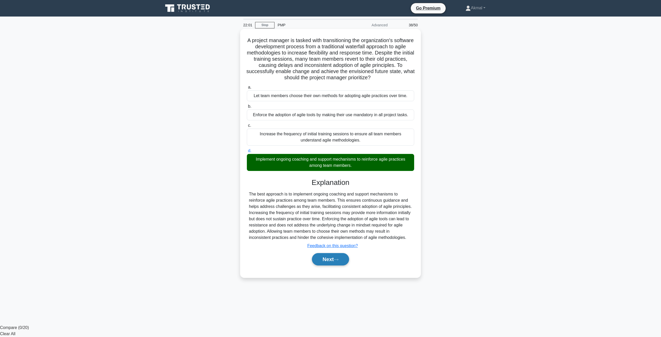
click at [337, 258] on button "Next" at bounding box center [330, 259] width 37 height 12
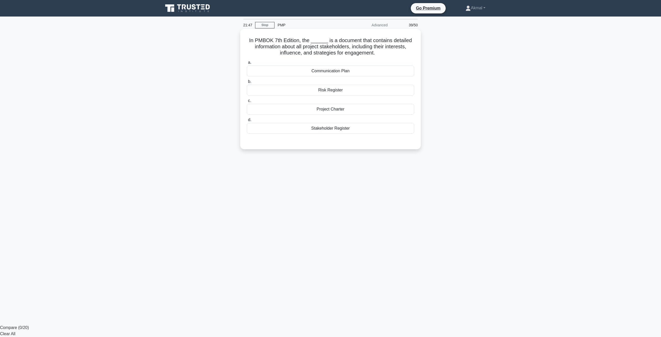
click at [329, 129] on div "Stakeholder Register" at bounding box center [330, 128] width 167 height 11
click at [247, 122] on input "d. Stakeholder Register" at bounding box center [247, 119] width 0 height 3
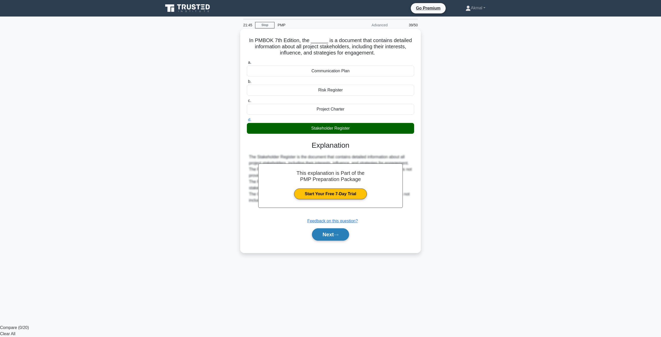
click at [336, 234] on button "Next" at bounding box center [330, 234] width 37 height 12
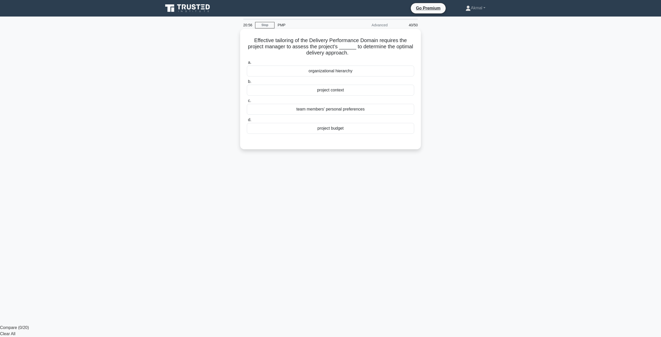
click at [345, 91] on div "project context" at bounding box center [330, 90] width 167 height 11
click at [247, 83] on input "b. project context" at bounding box center [247, 81] width 0 height 3
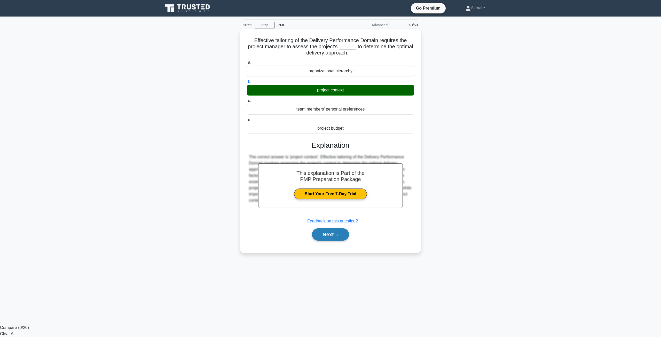
click at [326, 238] on button "Next" at bounding box center [330, 234] width 37 height 12
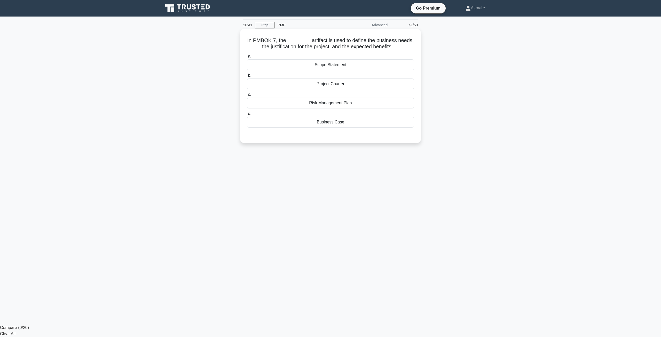
click at [332, 123] on div "Business Case" at bounding box center [330, 122] width 167 height 11
click at [247, 115] on input "d. Business Case" at bounding box center [247, 113] width 0 height 3
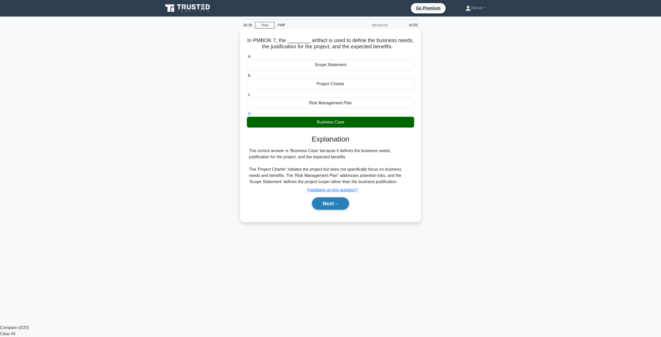
click at [329, 205] on button "Next" at bounding box center [330, 203] width 37 height 12
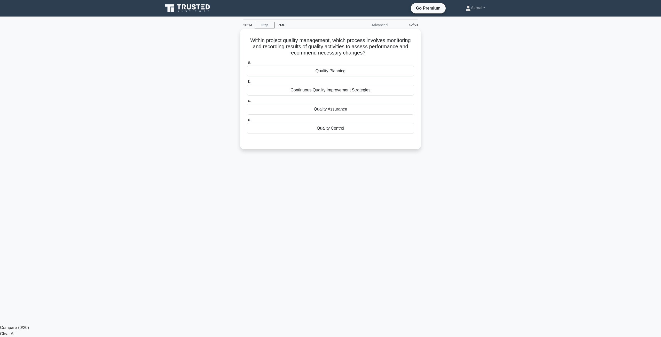
click at [321, 129] on div "Quality Control" at bounding box center [330, 128] width 167 height 11
click at [247, 122] on input "d. Quality Control" at bounding box center [247, 119] width 0 height 3
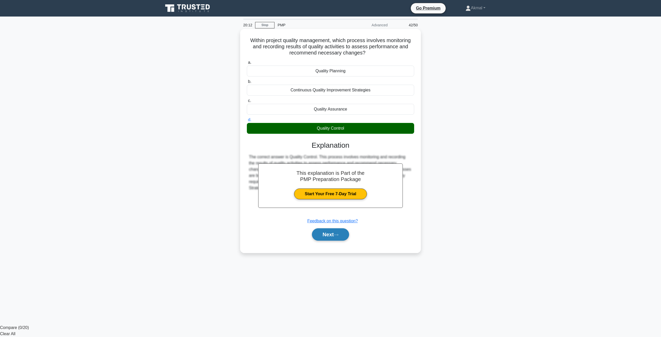
click at [328, 237] on button "Next" at bounding box center [330, 234] width 37 height 12
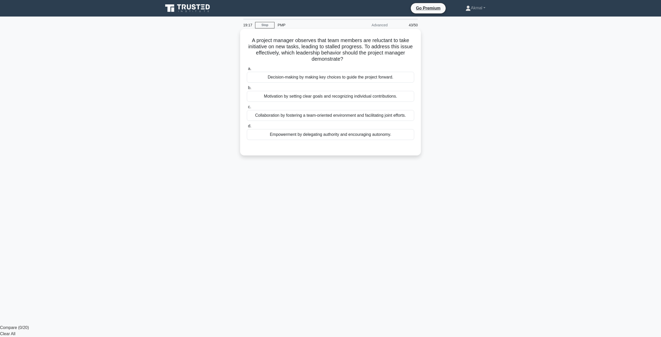
click at [321, 118] on div "Collaboration by fostering a team-oriented environment and facilitating joint e…" at bounding box center [330, 115] width 167 height 11
click at [247, 109] on input "c. Collaboration by fostering a team-oriented environment and facilitating join…" at bounding box center [247, 106] width 0 height 3
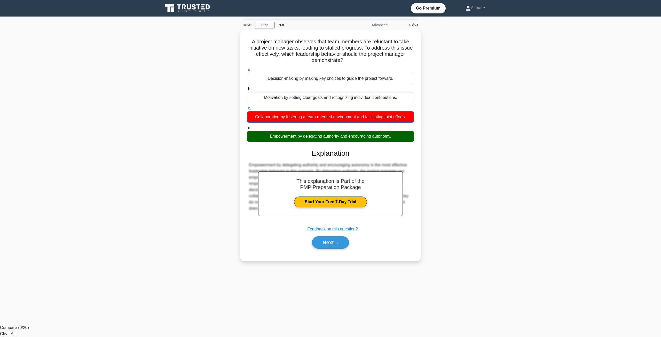
click at [503, 231] on main "18:43 Stop PMP Advanced 43/50 A project manager observes that team members are …" at bounding box center [330, 171] width 661 height 308
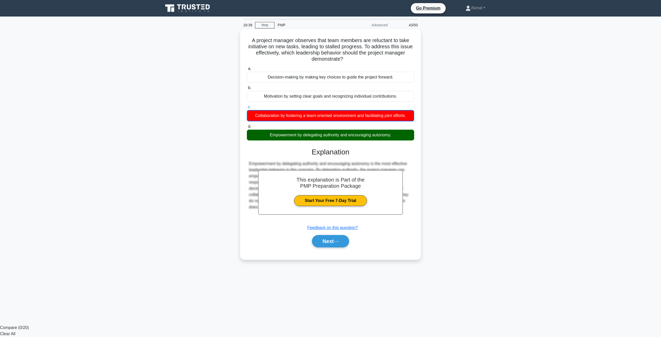
drag, startPoint x: 249, startPoint y: 39, endPoint x: 397, endPoint y: 139, distance: 178.5
click at [397, 139] on div "A project manager observes that team members are reluctant to take initiative o…" at bounding box center [330, 144] width 177 height 226
copy div "A project manager observes that team members are reluctant to take initiative o…"
click at [335, 243] on button "Next" at bounding box center [330, 241] width 37 height 12
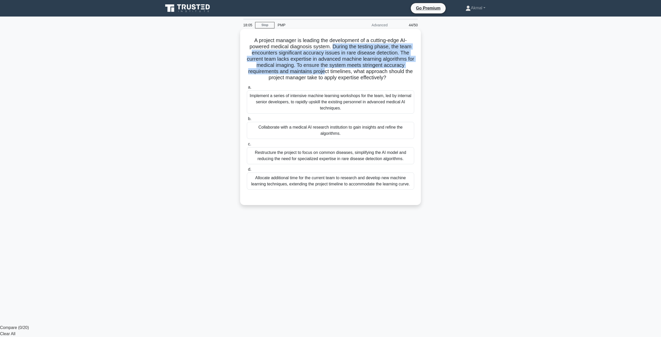
drag, startPoint x: 332, startPoint y: 47, endPoint x: 330, endPoint y: 74, distance: 26.6
click at [330, 74] on h5 "A project manager is leading the development of a cutting-edge AI-powered medic…" at bounding box center [330, 59] width 168 height 44
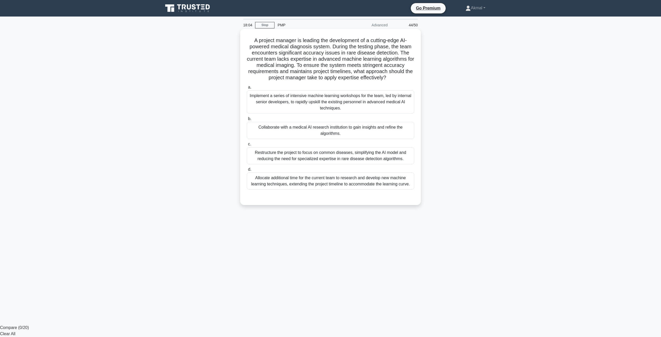
click at [295, 134] on div "Collaborate with a medical AI research institution to gain insights and refine …" at bounding box center [330, 130] width 167 height 17
click at [247, 121] on input "b. Collaborate with a medical AI research institution to gain insights and refi…" at bounding box center [247, 118] width 0 height 3
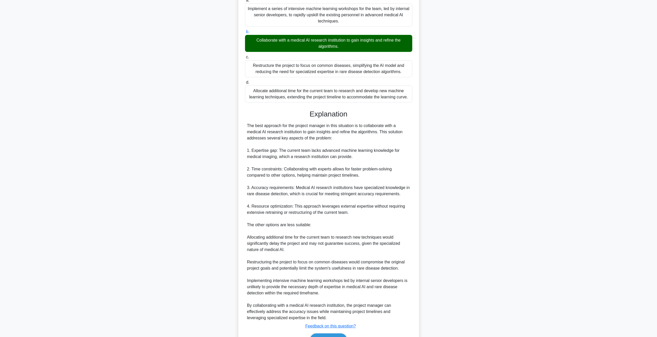
scroll to position [103, 0]
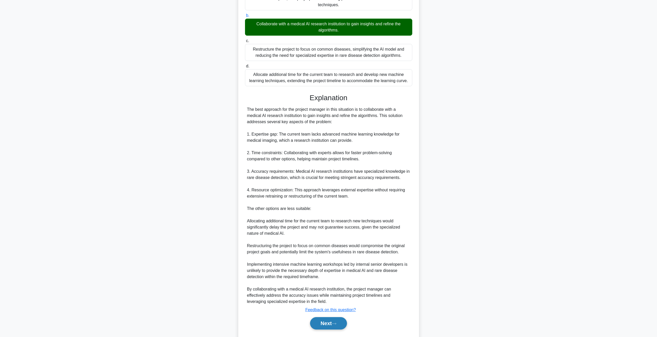
click at [338, 321] on button "Next" at bounding box center [328, 323] width 37 height 12
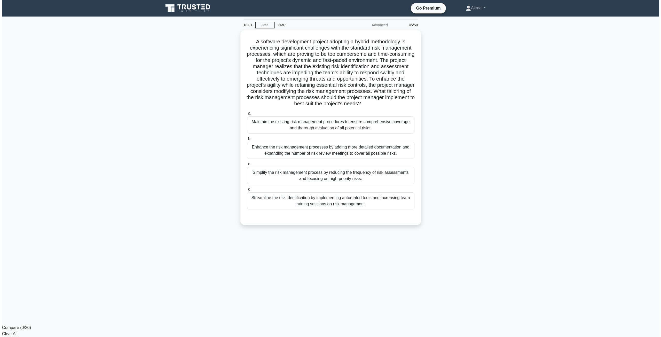
scroll to position [0, 0]
click at [301, 177] on div "Simplify the risk management process by reducing the frequency of risk assessme…" at bounding box center [330, 174] width 167 height 17
click at [247, 164] on input "c. Simplify the risk management process by reducing the frequency of risk asses…" at bounding box center [247, 162] width 0 height 3
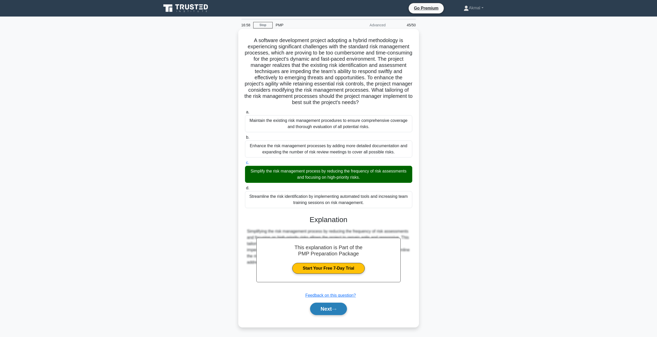
click at [331, 312] on button "Next" at bounding box center [328, 309] width 37 height 12
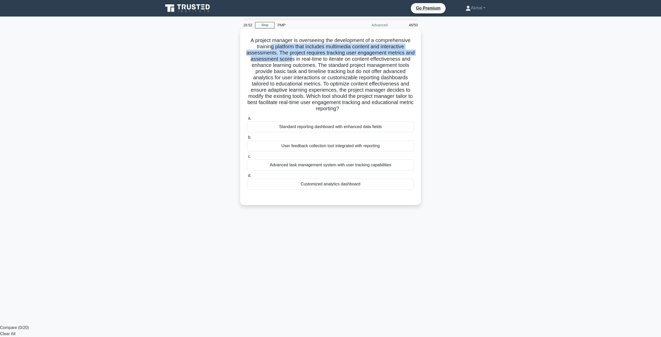
drag, startPoint x: 268, startPoint y: 46, endPoint x: 299, endPoint y: 57, distance: 32.7
click at [299, 57] on h5 "A project manager is overseeing the development of a comprehensive training pla…" at bounding box center [330, 74] width 168 height 75
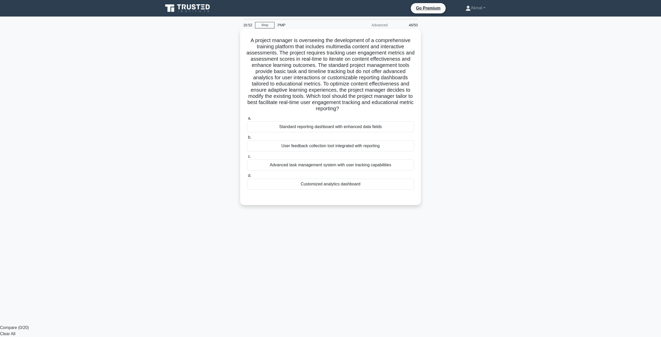
click at [328, 58] on h5 "A project manager is overseeing the development of a comprehensive training pla…" at bounding box center [330, 74] width 168 height 75
drag, startPoint x: 328, startPoint y: 66, endPoint x: 293, endPoint y: 72, distance: 34.8
click at [293, 72] on h5 "A project manager is overseeing the development of a comprehensive training pla…" at bounding box center [330, 74] width 168 height 75
click at [303, 74] on h5 "A project manager is overseeing the development of a comprehensive training pla…" at bounding box center [330, 74] width 168 height 75
drag, startPoint x: 313, startPoint y: 80, endPoint x: 317, endPoint y: 89, distance: 10.2
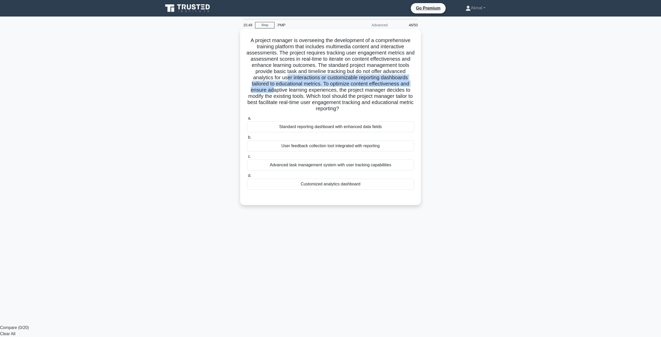
click at [317, 89] on h5 "A project manager is overseeing the development of a comprehensive training pla…" at bounding box center [330, 74] width 168 height 75
click at [324, 91] on h5 "A project manager is overseeing the development of a comprehensive training pla…" at bounding box center [330, 74] width 168 height 75
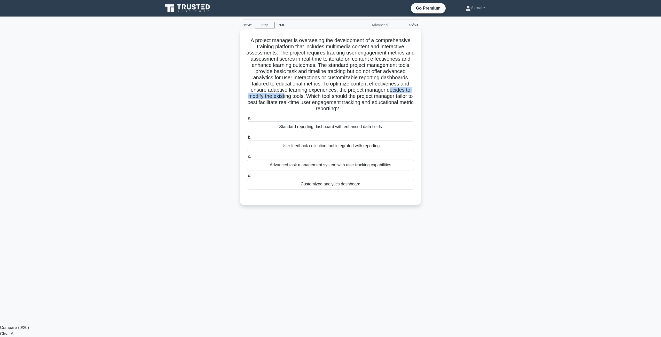
drag, startPoint x: 276, startPoint y: 98, endPoint x: 336, endPoint y: 99, distance: 60.1
click at [336, 99] on h5 "A project manager is overseeing the development of a comprehensive training pla…" at bounding box center [330, 74] width 168 height 75
drag, startPoint x: 288, startPoint y: 104, endPoint x: 384, endPoint y: 107, distance: 95.8
click at [384, 107] on h5 "A project manager is overseeing the development of a comprehensive training pla…" at bounding box center [330, 74] width 168 height 75
click at [340, 187] on div "Customized analytics dashboard" at bounding box center [330, 184] width 167 height 11
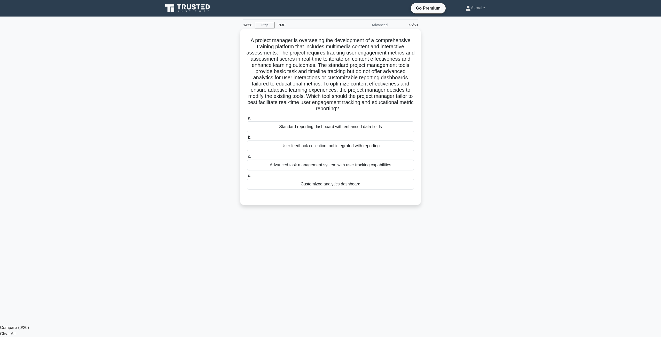
click at [247, 177] on input "d. Customized analytics dashboard" at bounding box center [247, 175] width 0 height 3
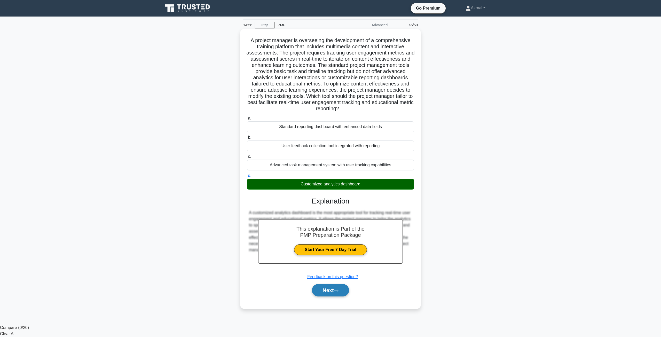
click at [338, 290] on icon at bounding box center [336, 290] width 5 height 3
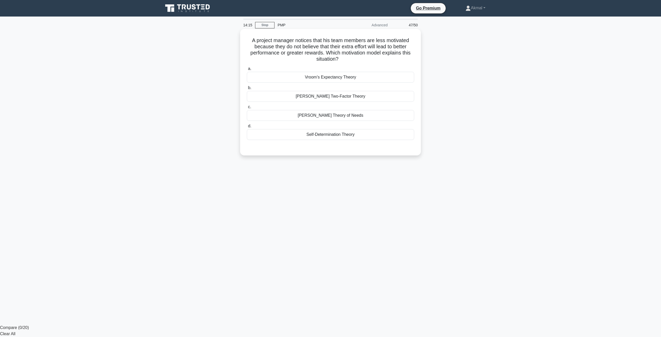
click at [358, 118] on div "[PERSON_NAME] Theory of Needs" at bounding box center [330, 115] width 167 height 11
click at [247, 109] on input "c. McClelland's Theory of Needs" at bounding box center [247, 106] width 0 height 3
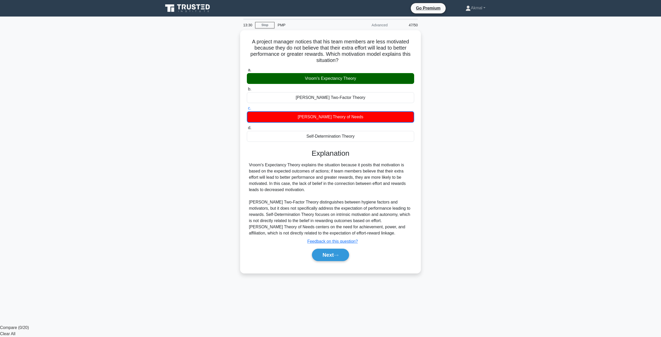
click at [536, 249] on main "13:30 Stop PMP Advanced 47/50 A project manager notices that his team members a…" at bounding box center [330, 171] width 661 height 308
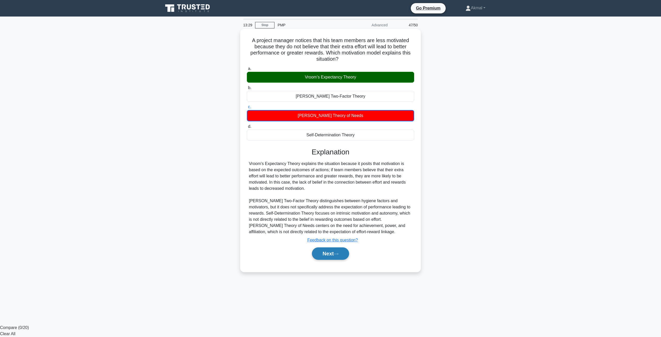
click at [337, 254] on icon at bounding box center [336, 253] width 5 height 3
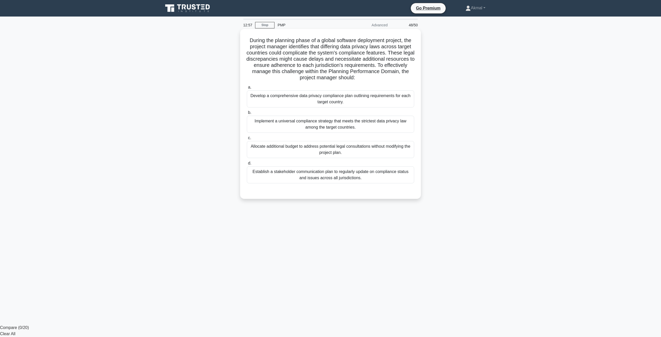
click at [296, 128] on div "Implement a universal compliance strategy that meets the strictest data privacy…" at bounding box center [330, 124] width 167 height 17
click at [247, 114] on input "b. Implement a universal compliance strategy that meets the strictest data priv…" at bounding box center [247, 112] width 0 height 3
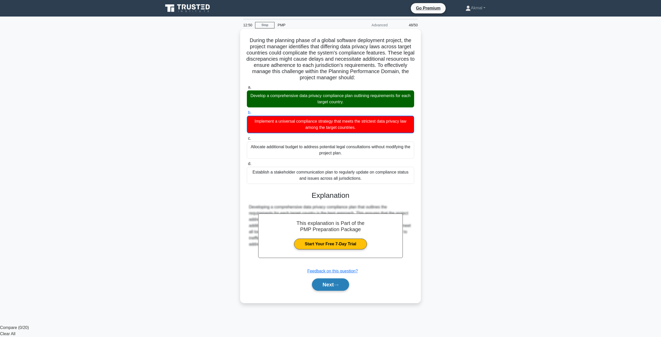
click at [323, 283] on button "Next" at bounding box center [330, 284] width 37 height 12
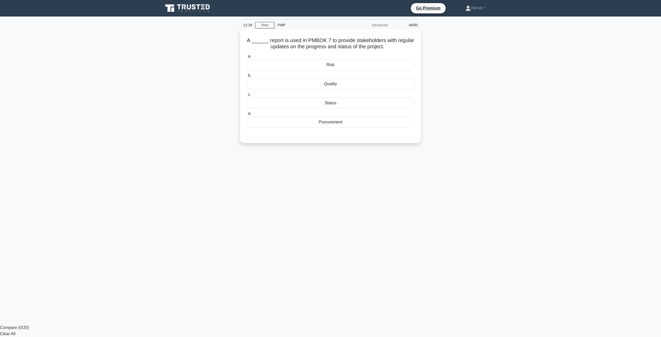
click at [337, 103] on div "Status" at bounding box center [330, 103] width 167 height 11
click at [247, 96] on input "c. Status" at bounding box center [247, 94] width 0 height 3
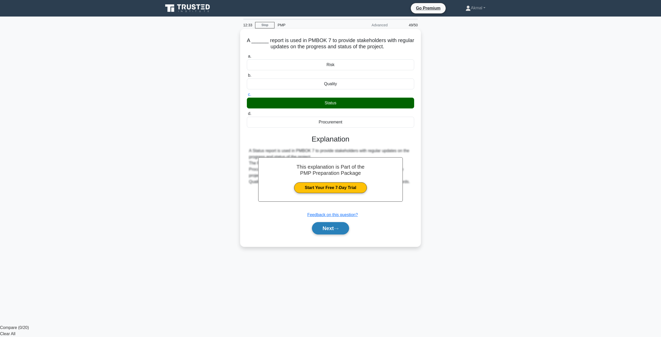
click at [322, 226] on button "Next" at bounding box center [330, 228] width 37 height 12
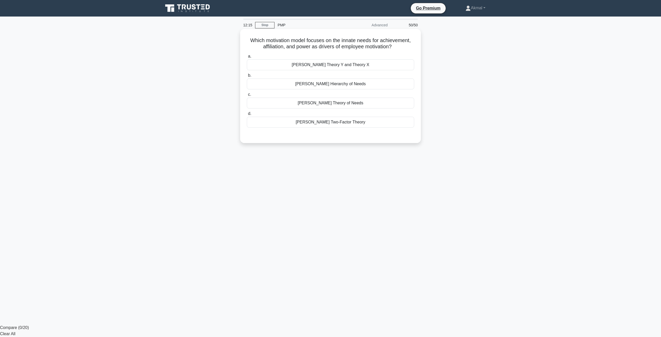
click at [328, 103] on div "[PERSON_NAME] Theory of Needs" at bounding box center [330, 103] width 167 height 11
click at [247, 96] on input "c. McClelland's Theory of Needs" at bounding box center [247, 94] width 0 height 3
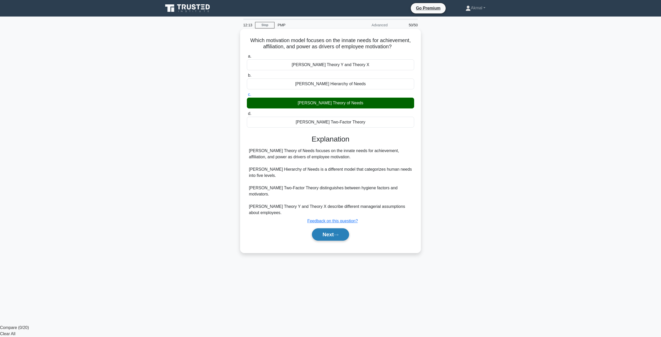
click at [335, 230] on button "Next" at bounding box center [330, 234] width 37 height 12
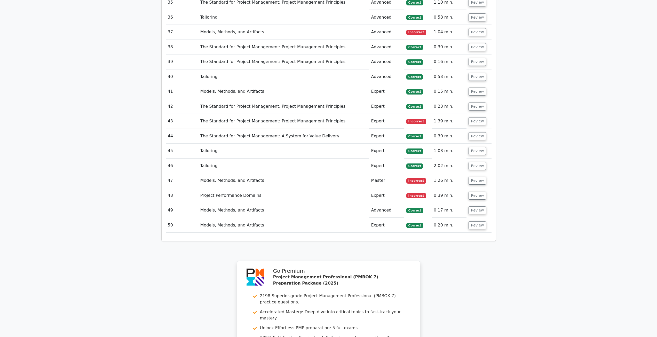
scroll to position [1311, 0]
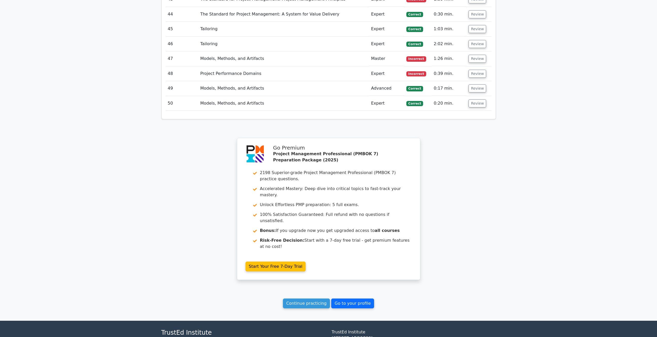
click at [360, 298] on link "Go to your profile" at bounding box center [352, 303] width 43 height 10
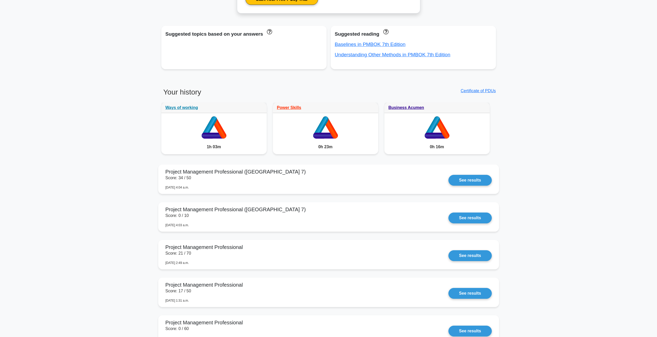
scroll to position [310, 0]
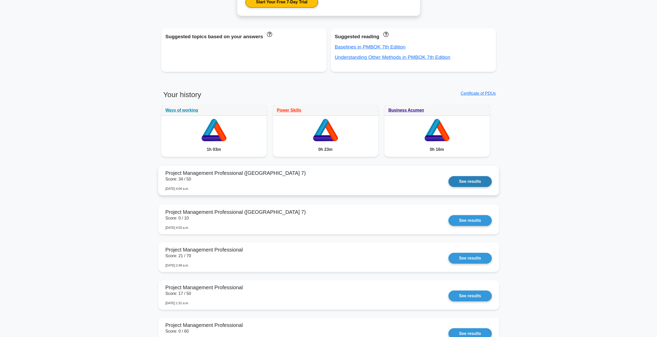
click at [463, 181] on link "See results" at bounding box center [469, 181] width 43 height 11
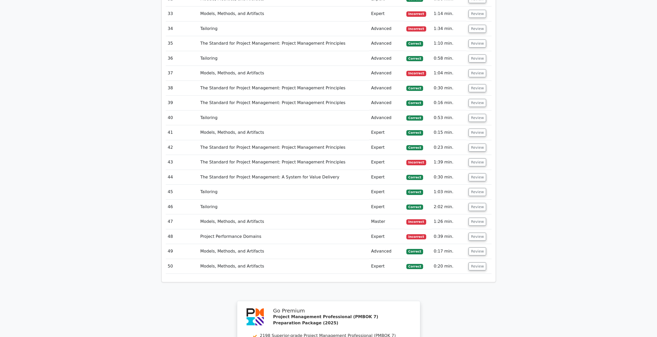
scroll to position [1130, 0]
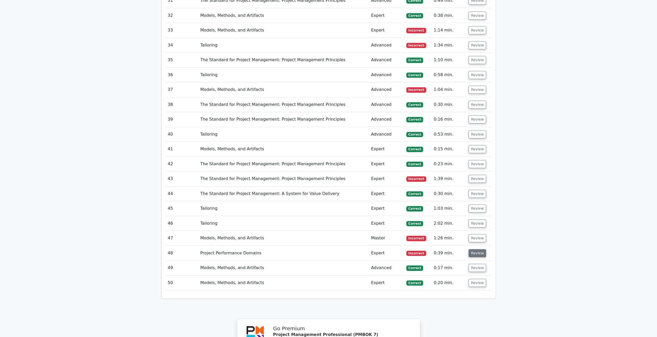
click at [476, 249] on button "Review" at bounding box center [478, 253] width 18 height 8
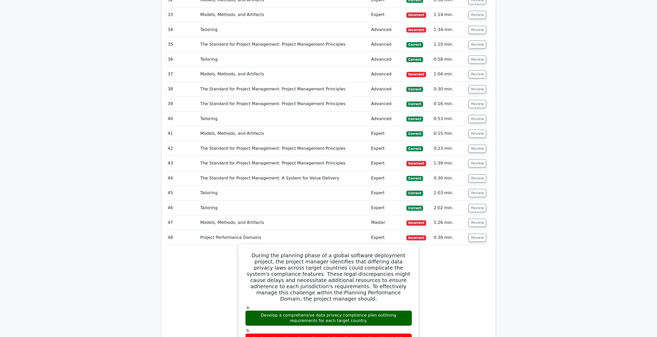
scroll to position [1207, 0]
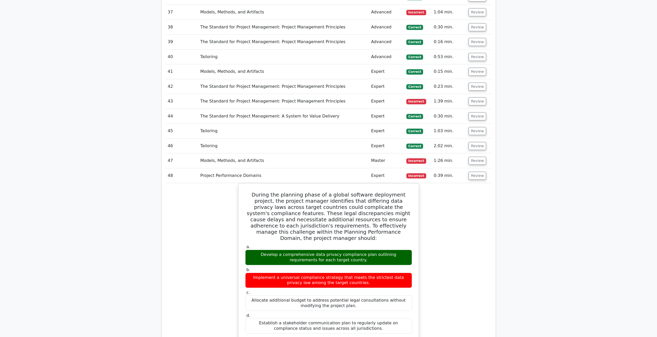
click at [445, 203] on div "During the planning phase of a global software deployment project, the project …" at bounding box center [329, 310] width 326 height 255
click at [473, 157] on button "Review" at bounding box center [478, 161] width 18 height 8
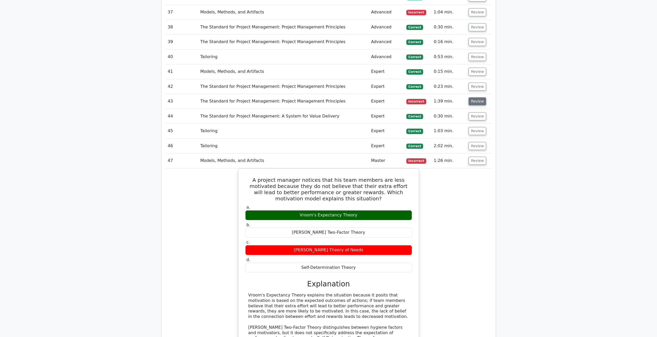
click at [476, 97] on button "Review" at bounding box center [478, 101] width 18 height 8
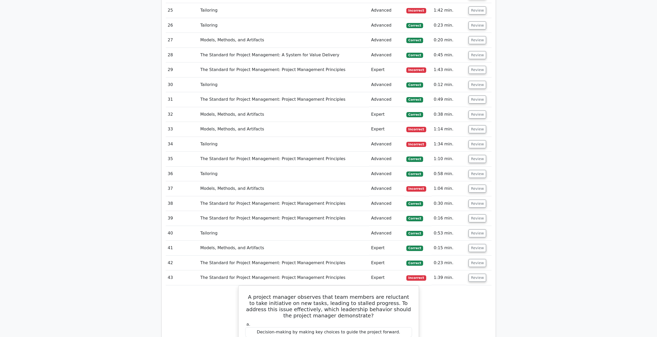
scroll to position [1027, 0]
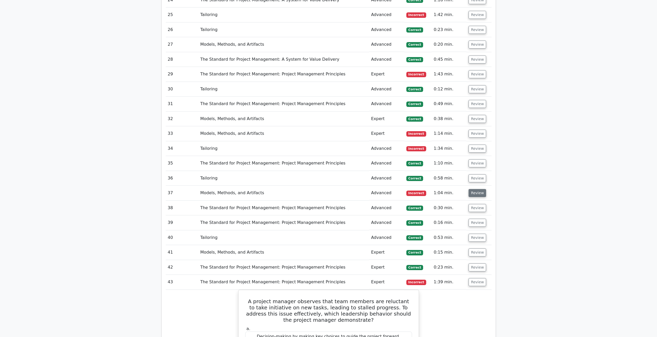
click at [470, 189] on button "Review" at bounding box center [478, 193] width 18 height 8
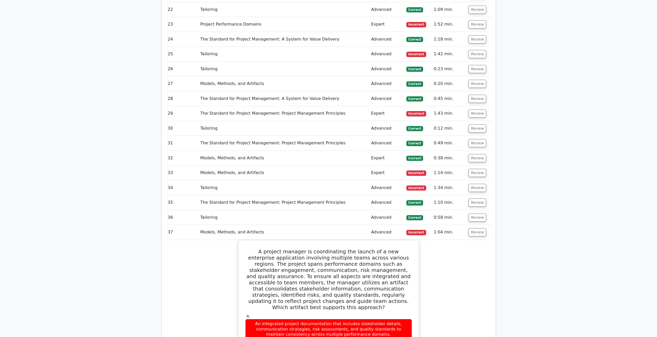
scroll to position [975, 0]
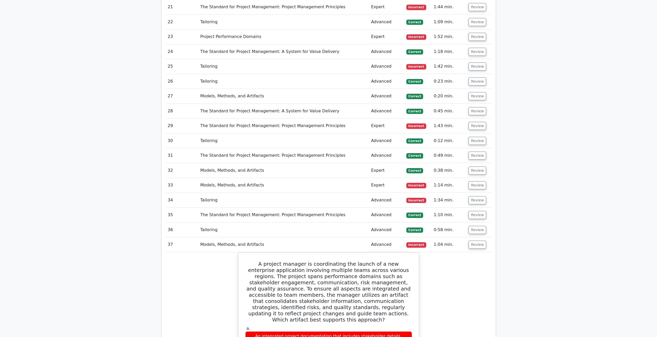
click at [479, 178] on td "Review" at bounding box center [478, 185] width 25 height 15
click at [469, 196] on button "Review" at bounding box center [478, 200] width 18 height 8
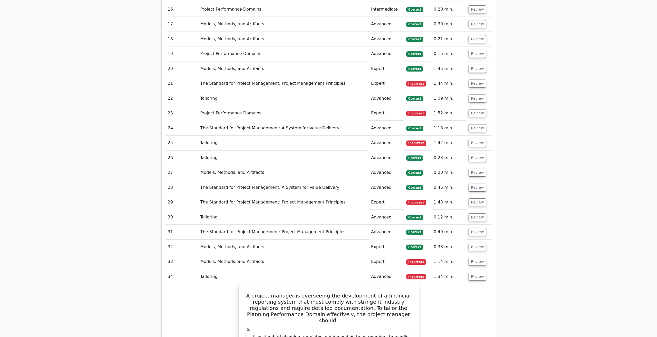
scroll to position [898, 0]
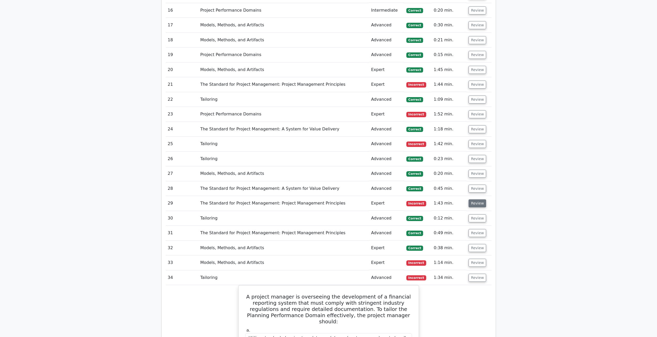
click at [482, 199] on button "Review" at bounding box center [478, 203] width 18 height 8
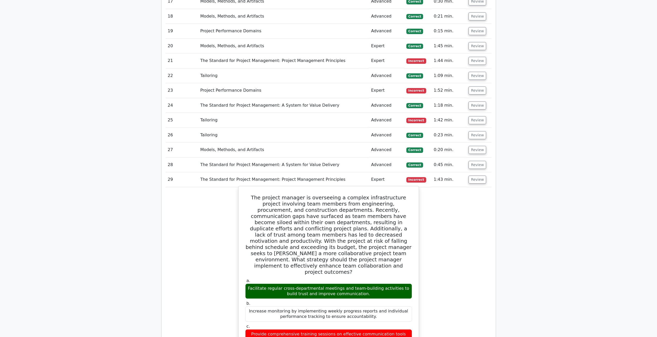
scroll to position [923, 0]
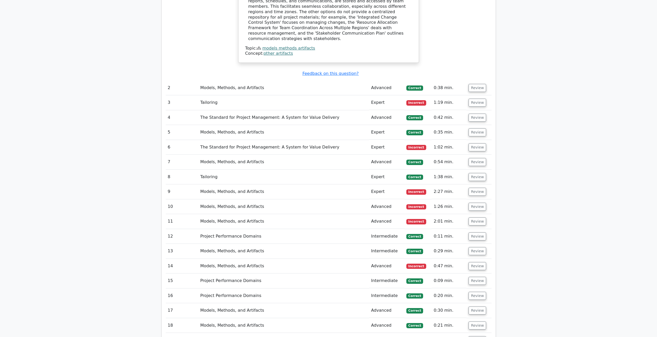
scroll to position [485, 0]
